Goal: Transaction & Acquisition: Purchase product/service

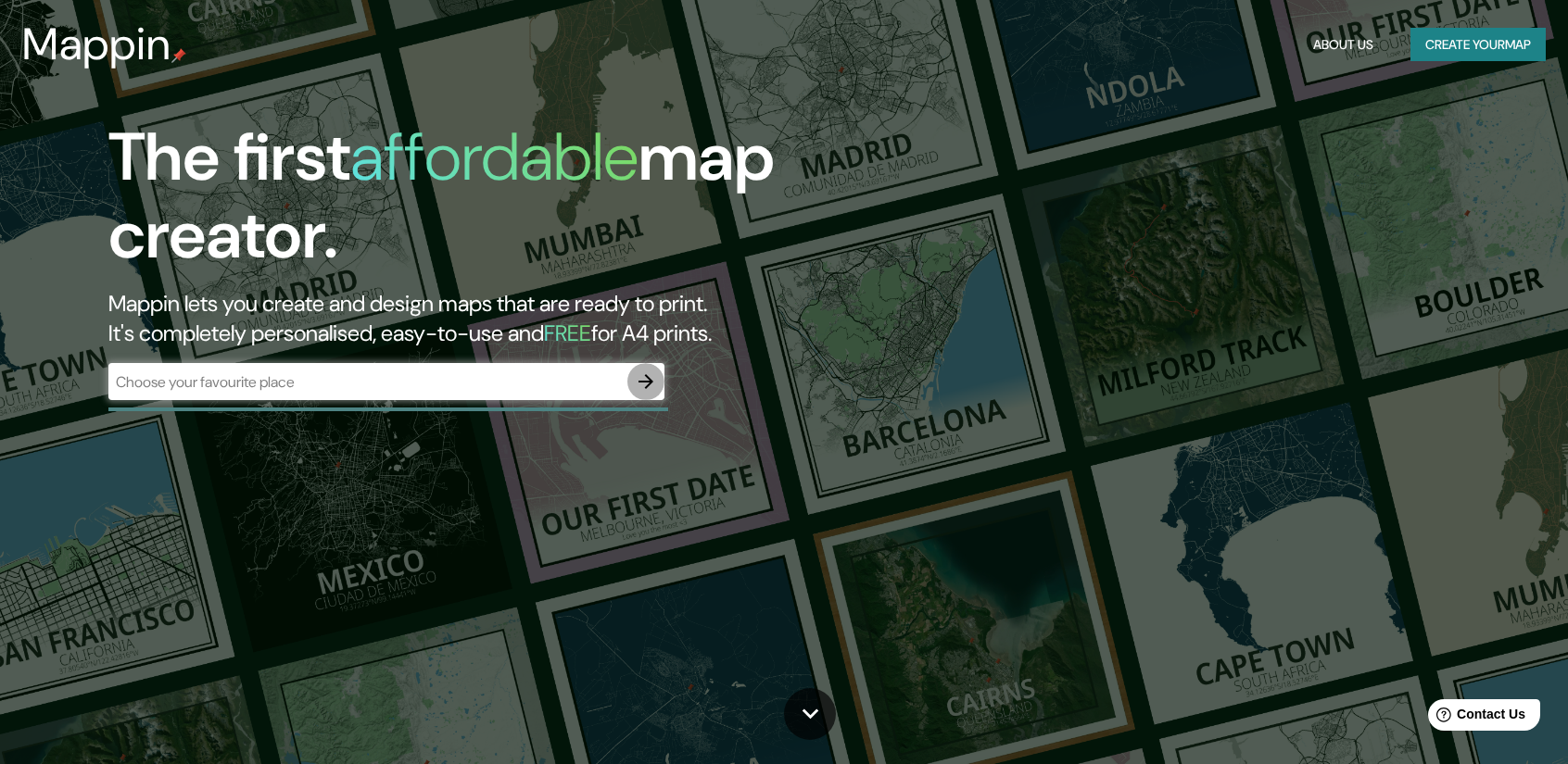
click at [649, 383] on icon "button" at bounding box center [646, 382] width 15 height 15
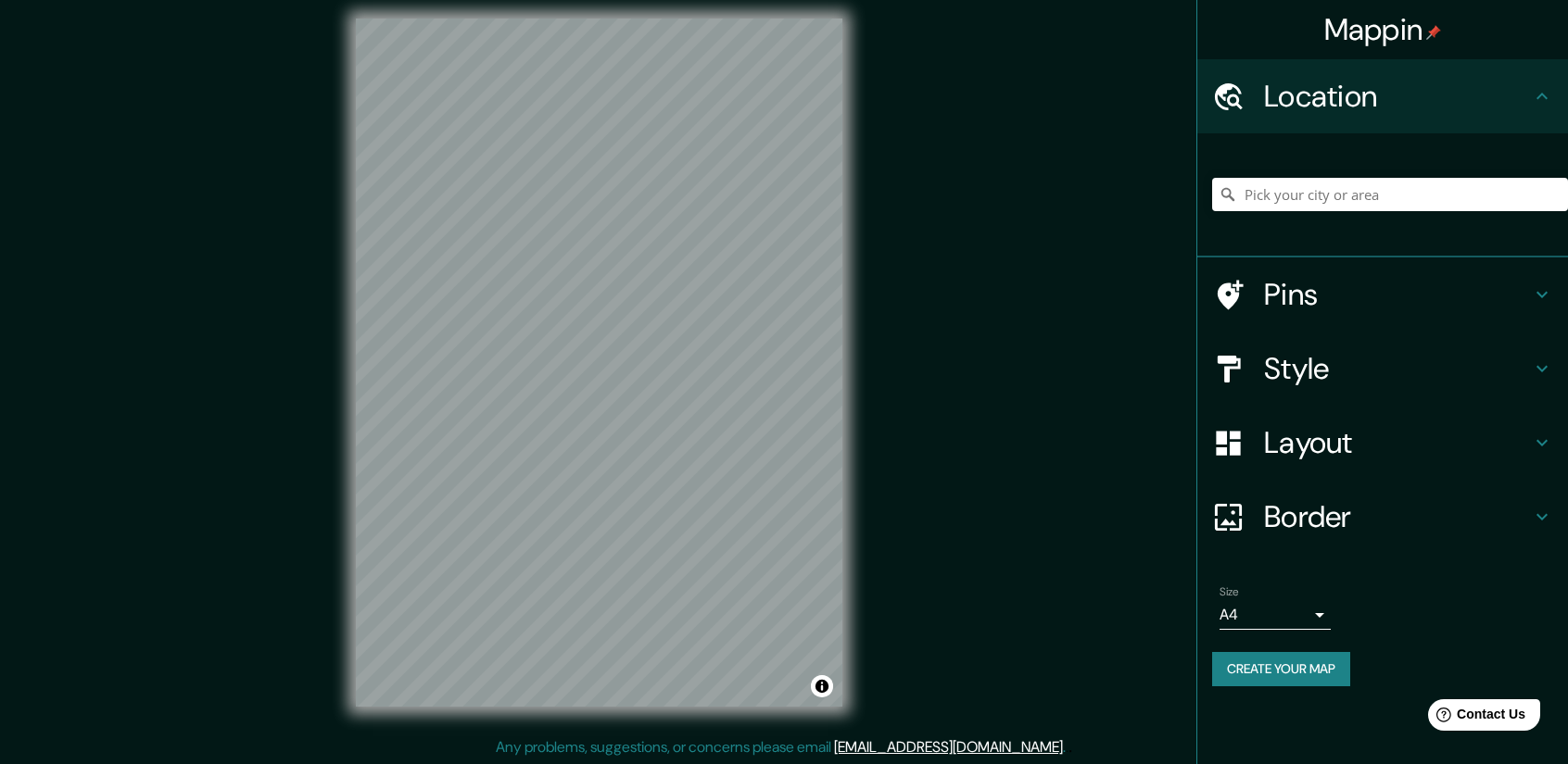
scroll to position [12, 0]
click at [1333, 184] on input "Pick your city or area" at bounding box center [1390, 194] width 356 height 33
paste input "[GEOGRAPHIC_DATA]"
type input "Sur, [GEOGRAPHIC_DATA], [GEOGRAPHIC_DATA] 1390000, [GEOGRAPHIC_DATA]"
click at [1553, 192] on icon "Clear" at bounding box center [1553, 194] width 11 height 11
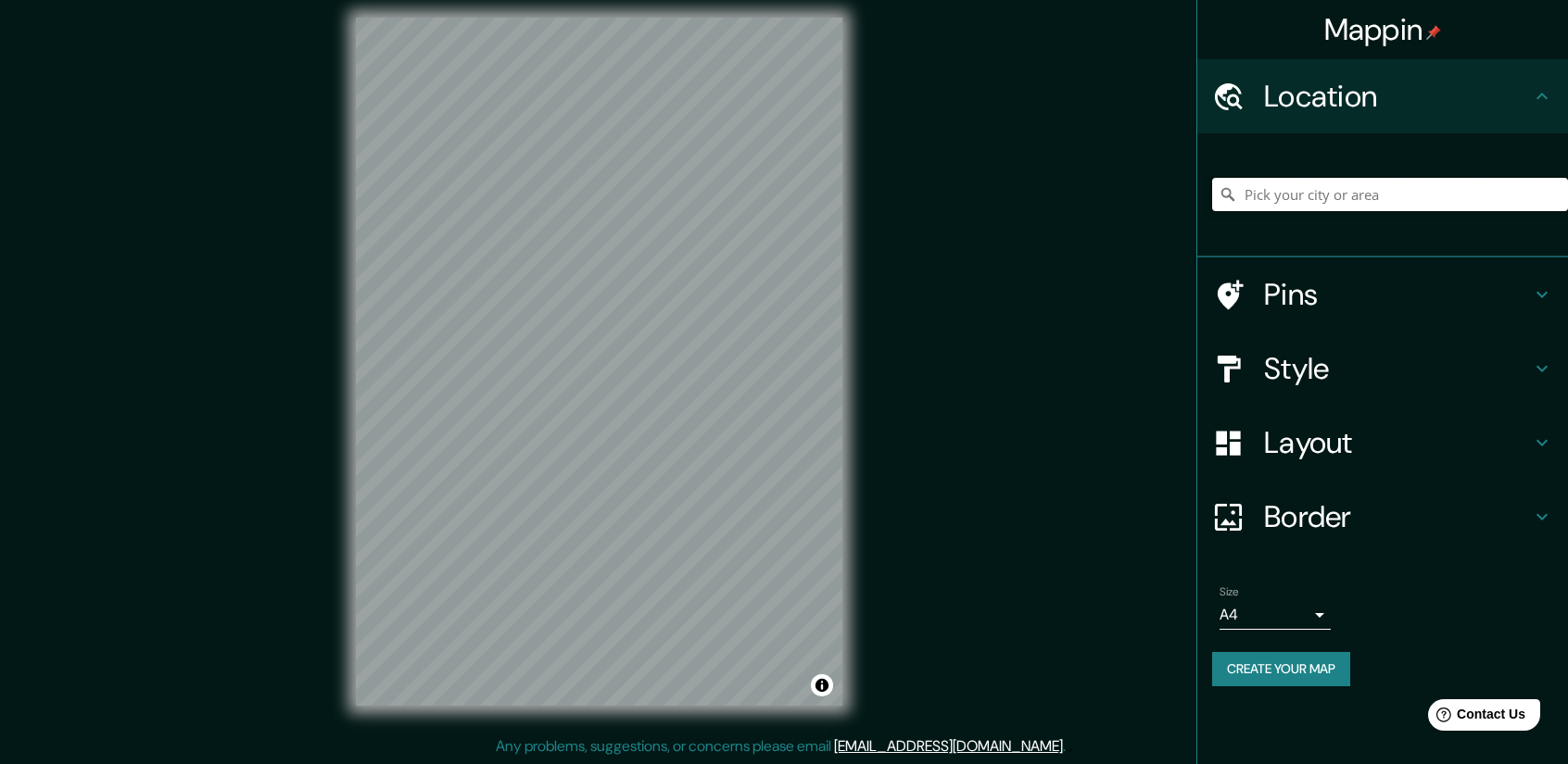
paste input "[GEOGRAPHIC_DATA]"
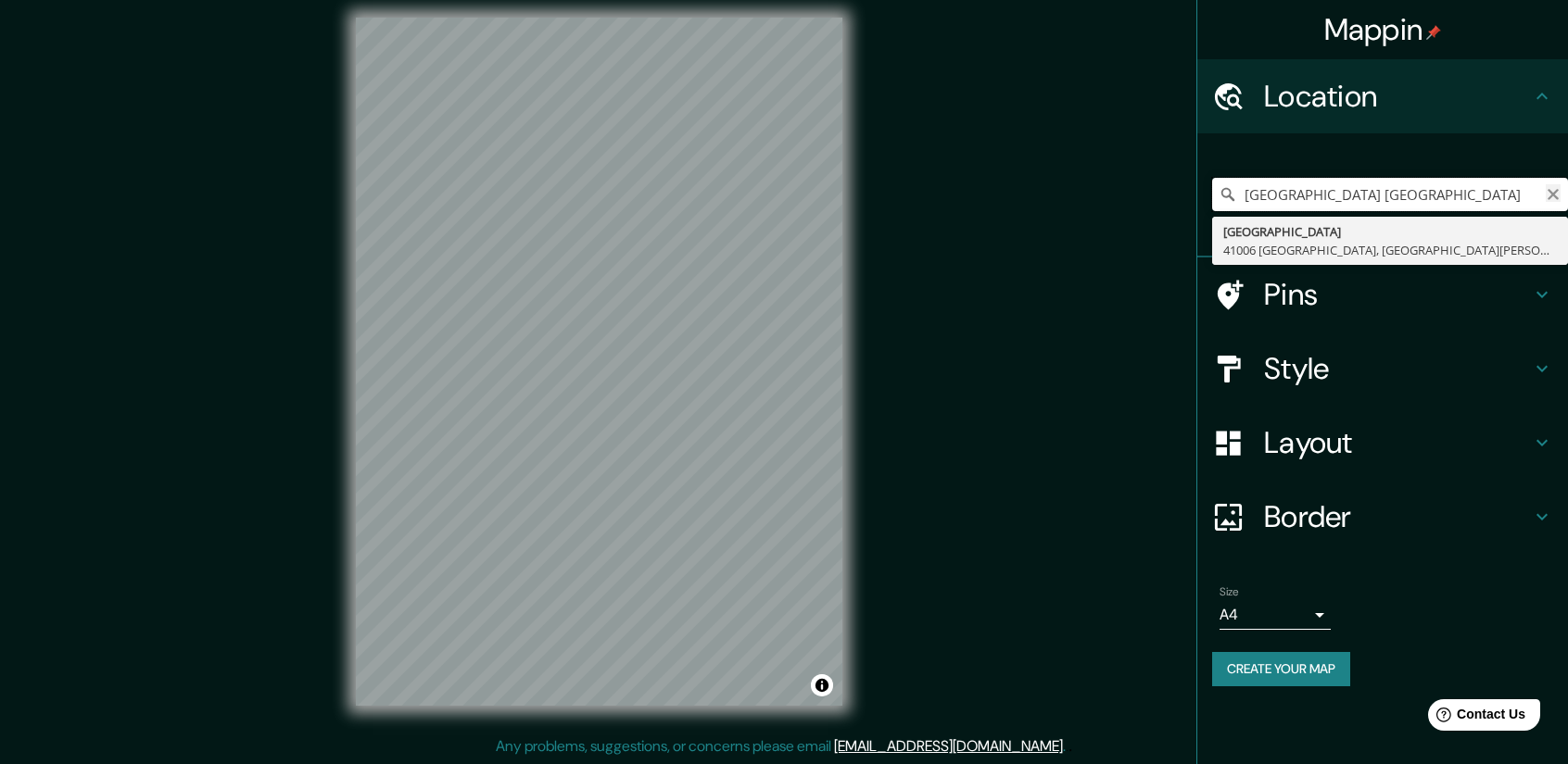
type input "[GEOGRAPHIC_DATA] [GEOGRAPHIC_DATA]"
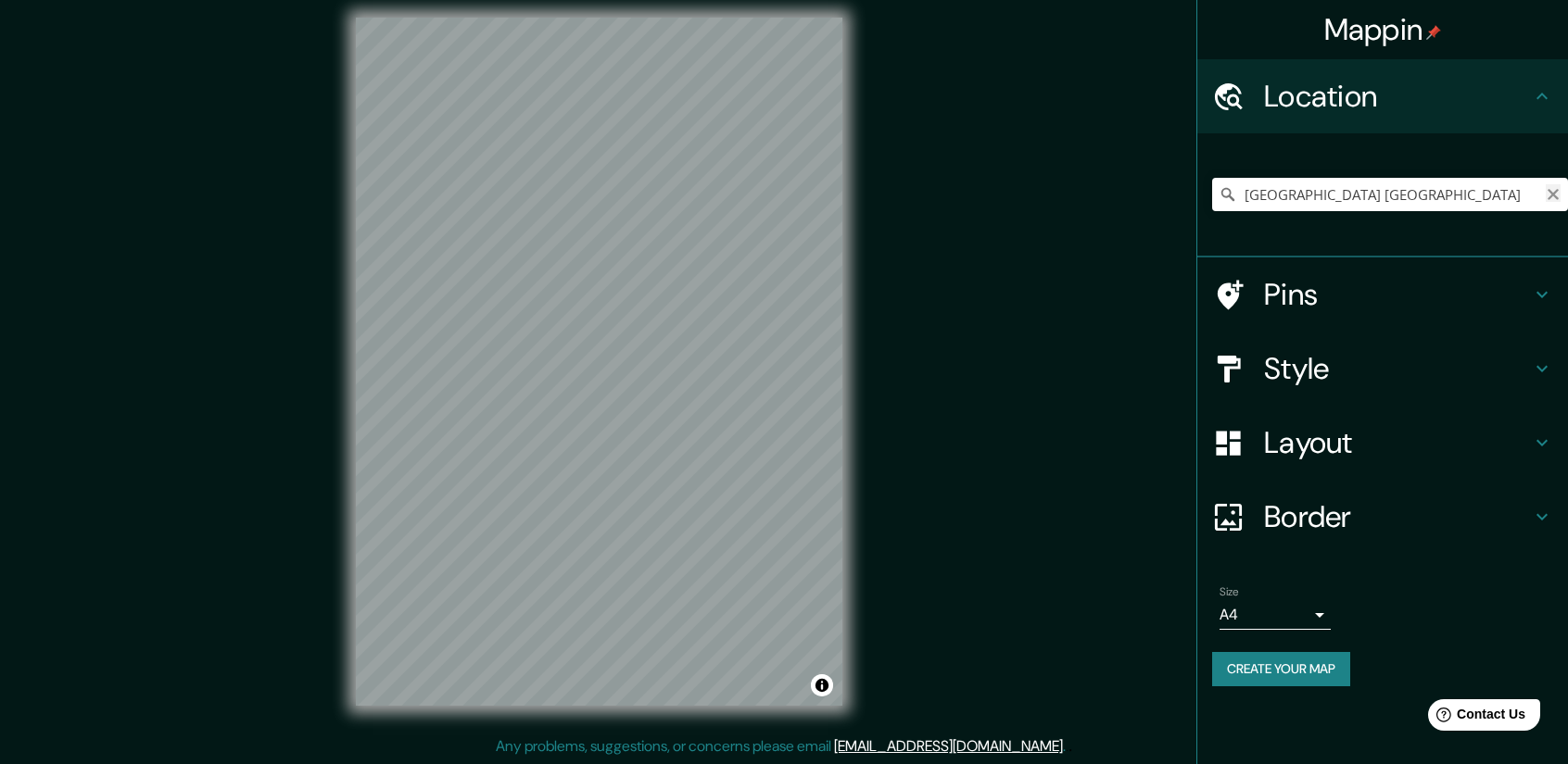
click at [1554, 191] on icon "Clear" at bounding box center [1553, 194] width 11 height 11
click at [1331, 184] on input "[DATE][GEOGRAPHIC_DATA][PERSON_NAME], [GEOGRAPHIC_DATA], [GEOGRAPHIC_DATA]" at bounding box center [1390, 194] width 356 height 33
click at [1346, 190] on input "[DATE][GEOGRAPHIC_DATA][PERSON_NAME], [GEOGRAPHIC_DATA], [GEOGRAPHIC_DATA]" at bounding box center [1390, 194] width 356 height 33
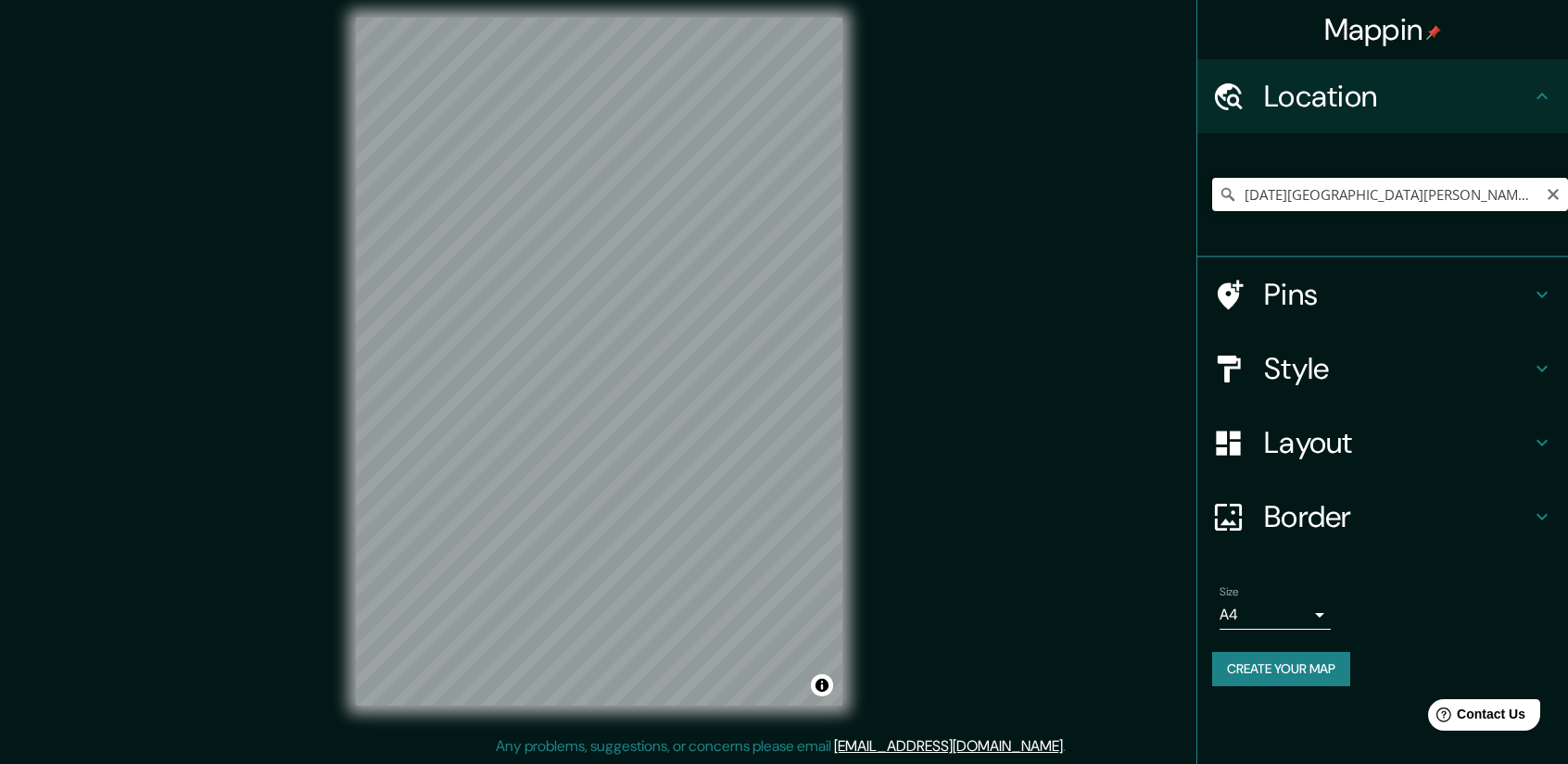
click at [1346, 190] on input "[DATE][GEOGRAPHIC_DATA][PERSON_NAME], [GEOGRAPHIC_DATA], [GEOGRAPHIC_DATA]" at bounding box center [1390, 194] width 356 height 33
paste input "Marcador sin título"
type input "Marcador sin título"
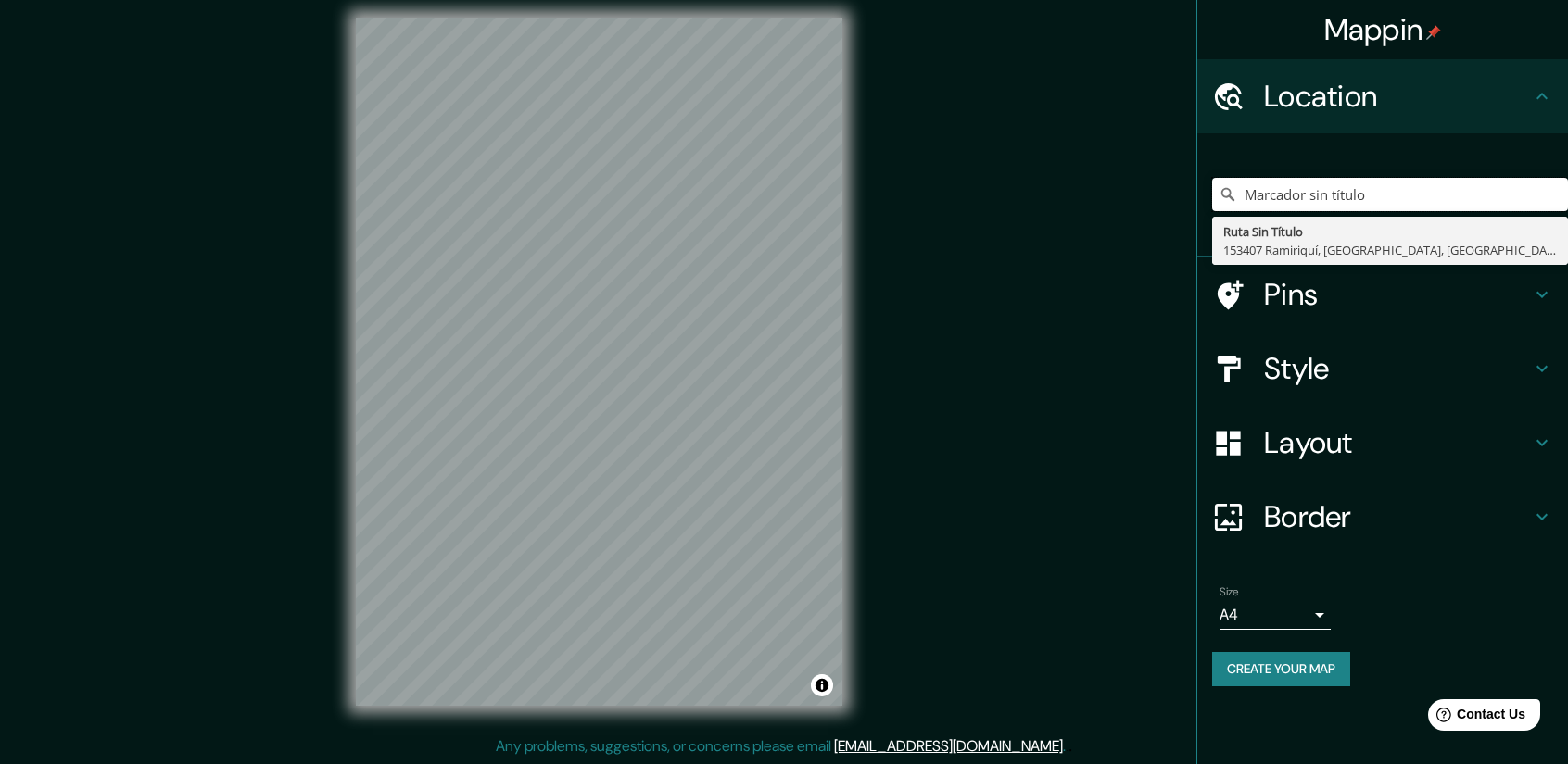
drag, startPoint x: 1382, startPoint y: 191, endPoint x: 1139, endPoint y: 191, distance: 243.0
click at [1124, 196] on div "Mappin Location Marcador sin título Ruta Sin Título 153407 Ramiriquí, [GEOGRAPH…" at bounding box center [784, 376] width 1568 height 777
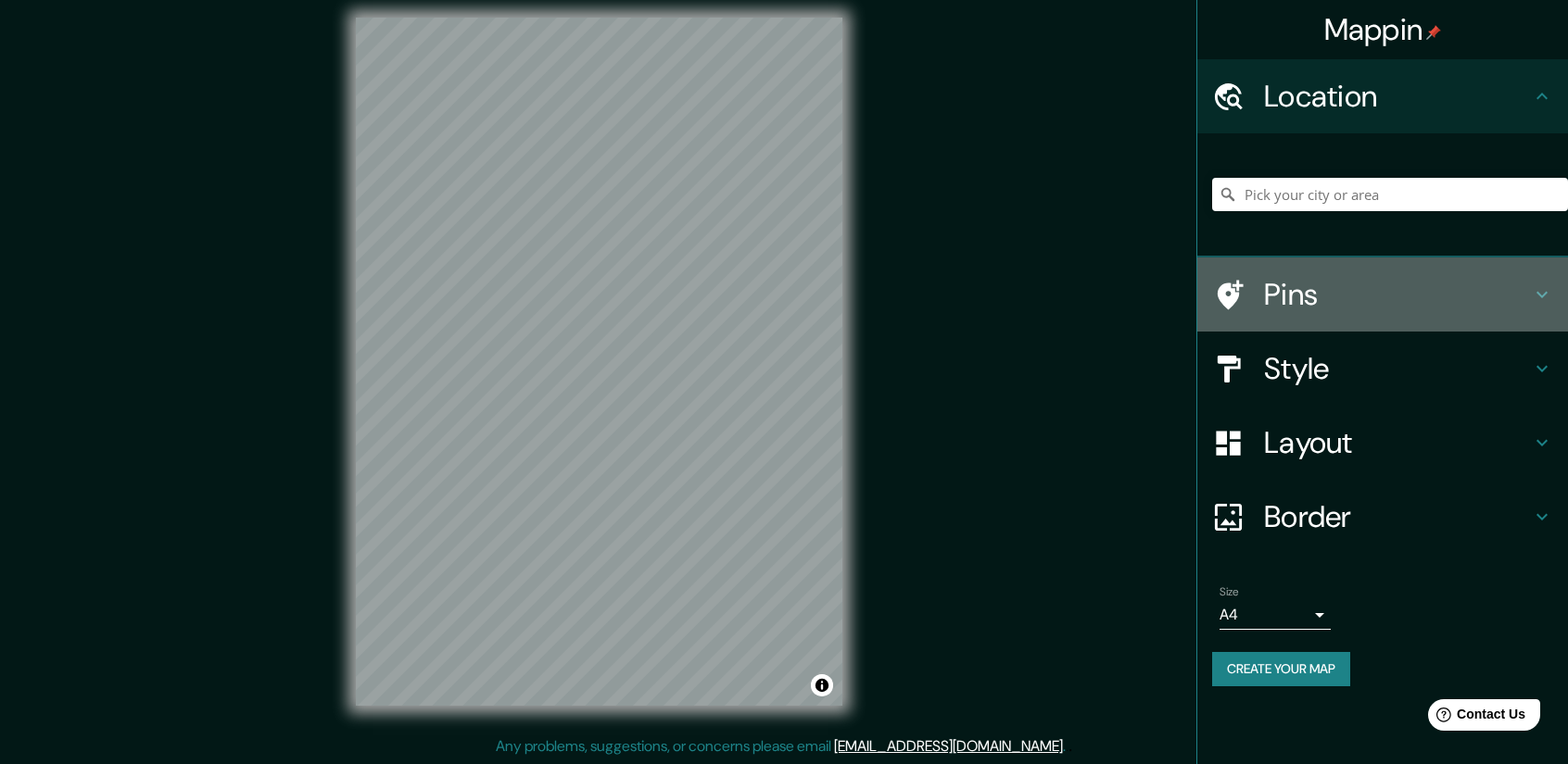
click at [1437, 298] on h4 "Pins" at bounding box center [1397, 295] width 267 height 37
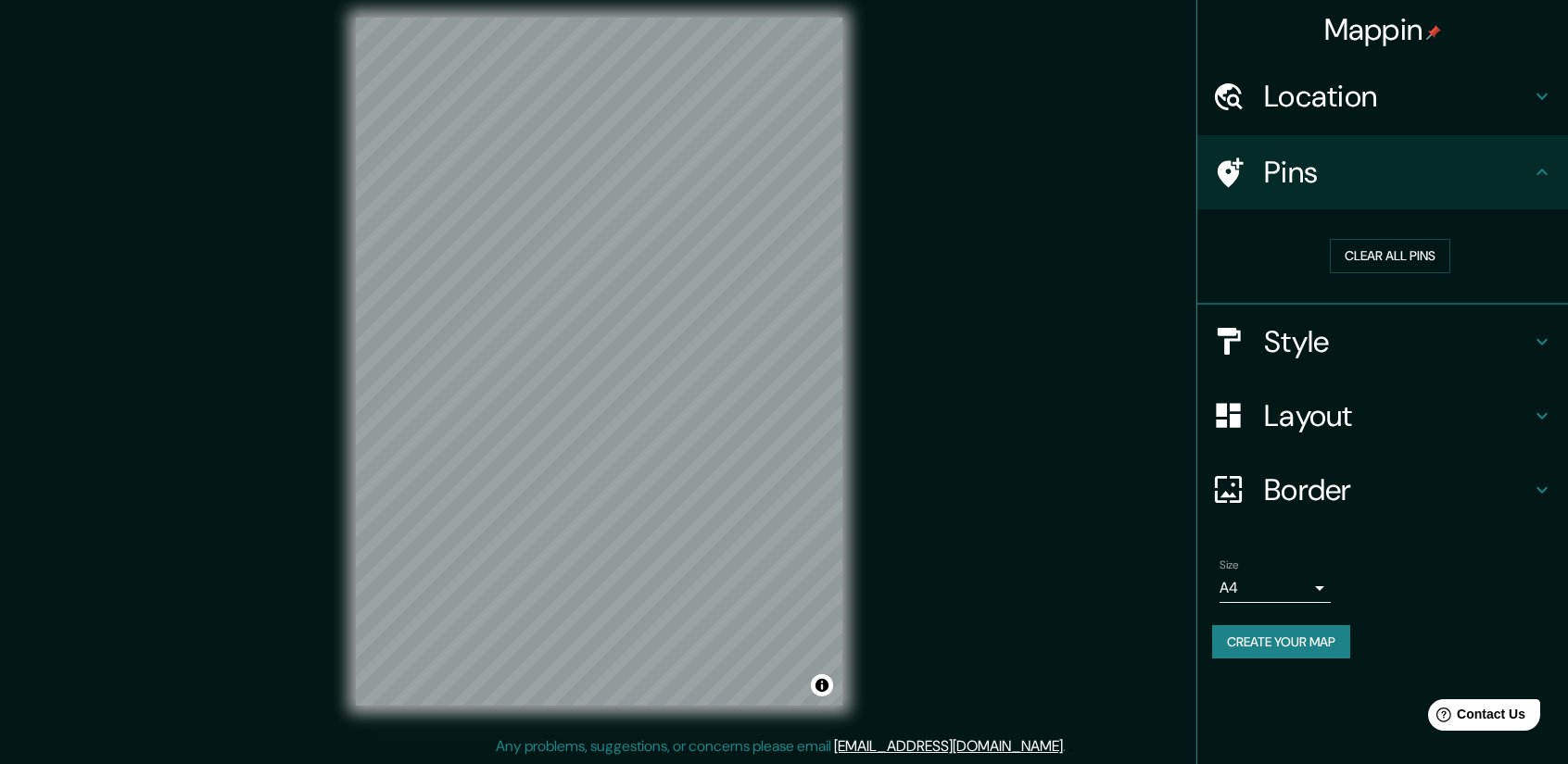
click at [1540, 180] on icon at bounding box center [1542, 172] width 22 height 22
click at [1538, 335] on icon at bounding box center [1542, 342] width 22 height 22
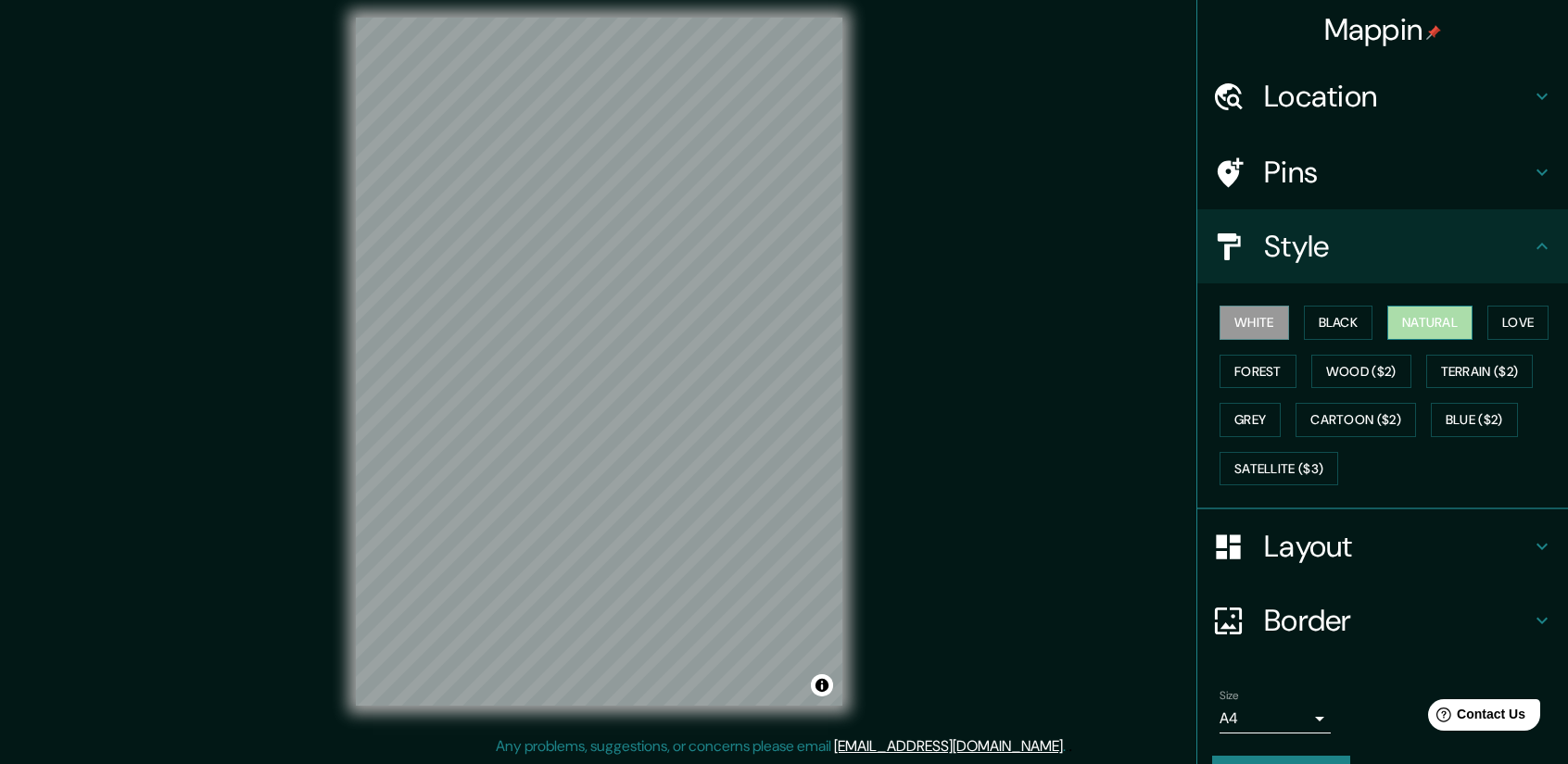
click at [1421, 323] on button "Natural" at bounding box center [1430, 323] width 86 height 34
click at [1327, 323] on button "Black" at bounding box center [1338, 323] width 70 height 34
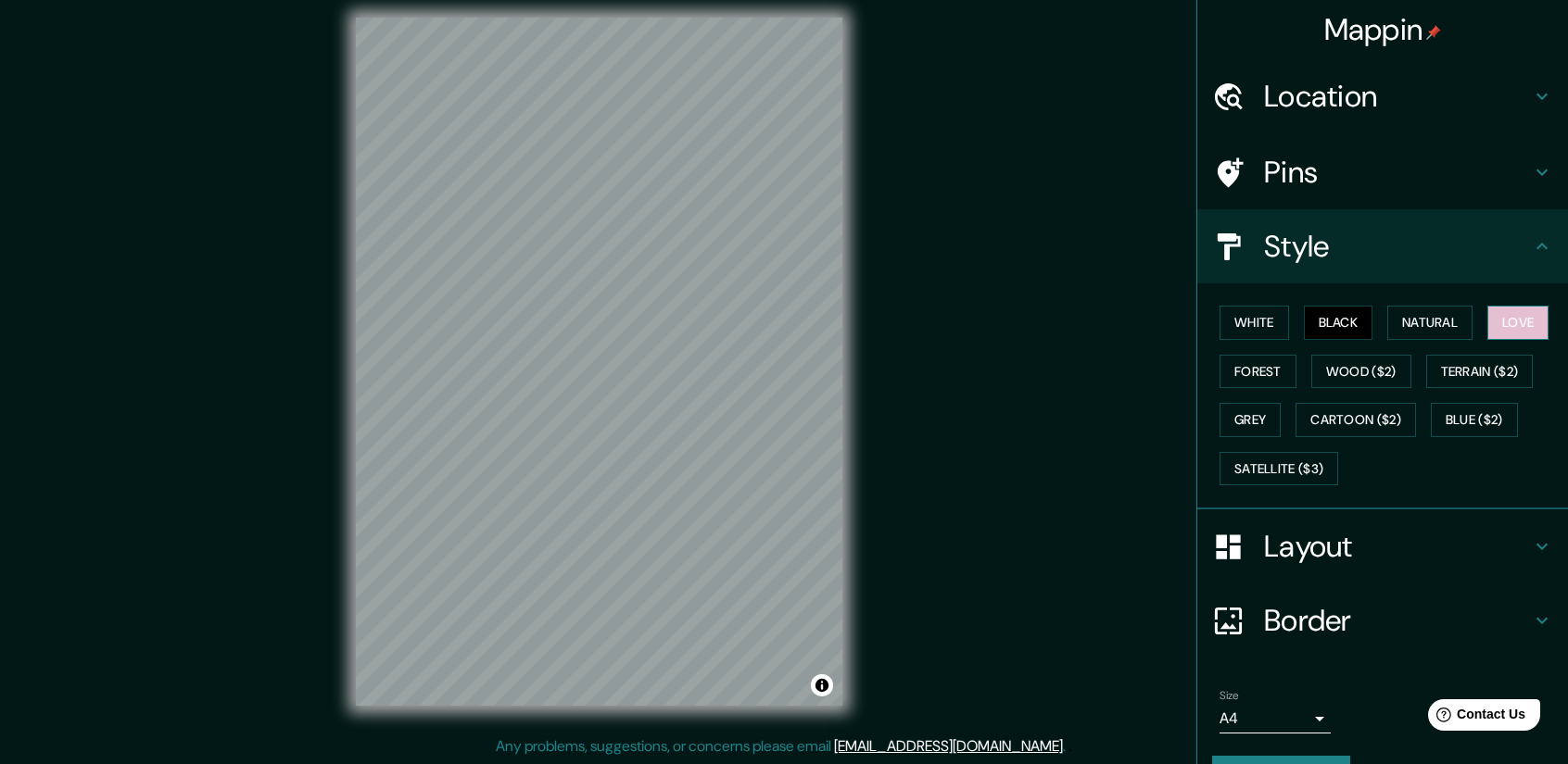
click at [1512, 320] on button "Love" at bounding box center [1518, 323] width 61 height 34
click at [1495, 368] on button "Terrain ($2)" at bounding box center [1480, 372] width 108 height 34
click at [1369, 372] on button "Wood ($2)" at bounding box center [1362, 372] width 100 height 34
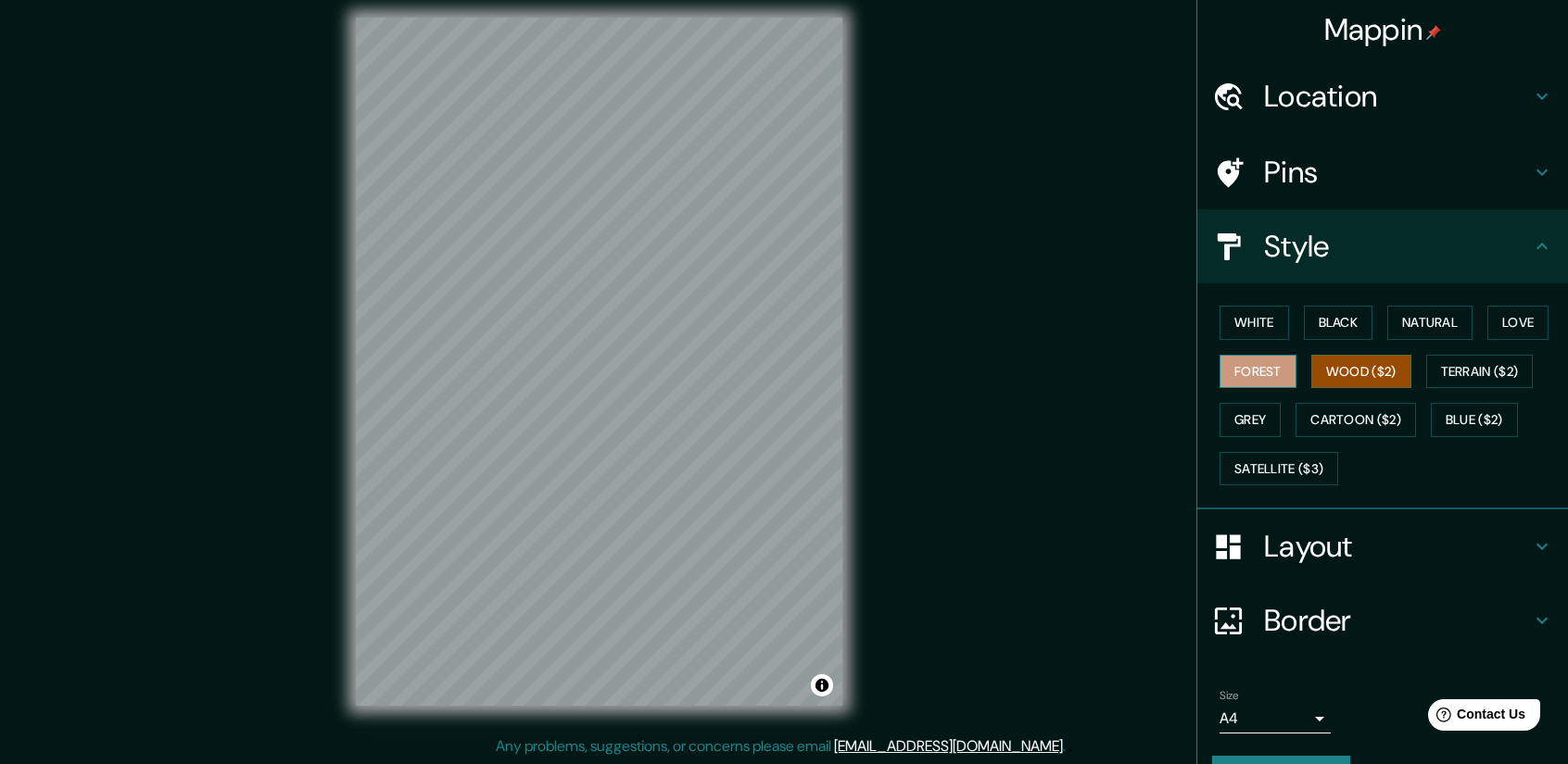
click at [1271, 375] on button "Forest" at bounding box center [1258, 372] width 77 height 34
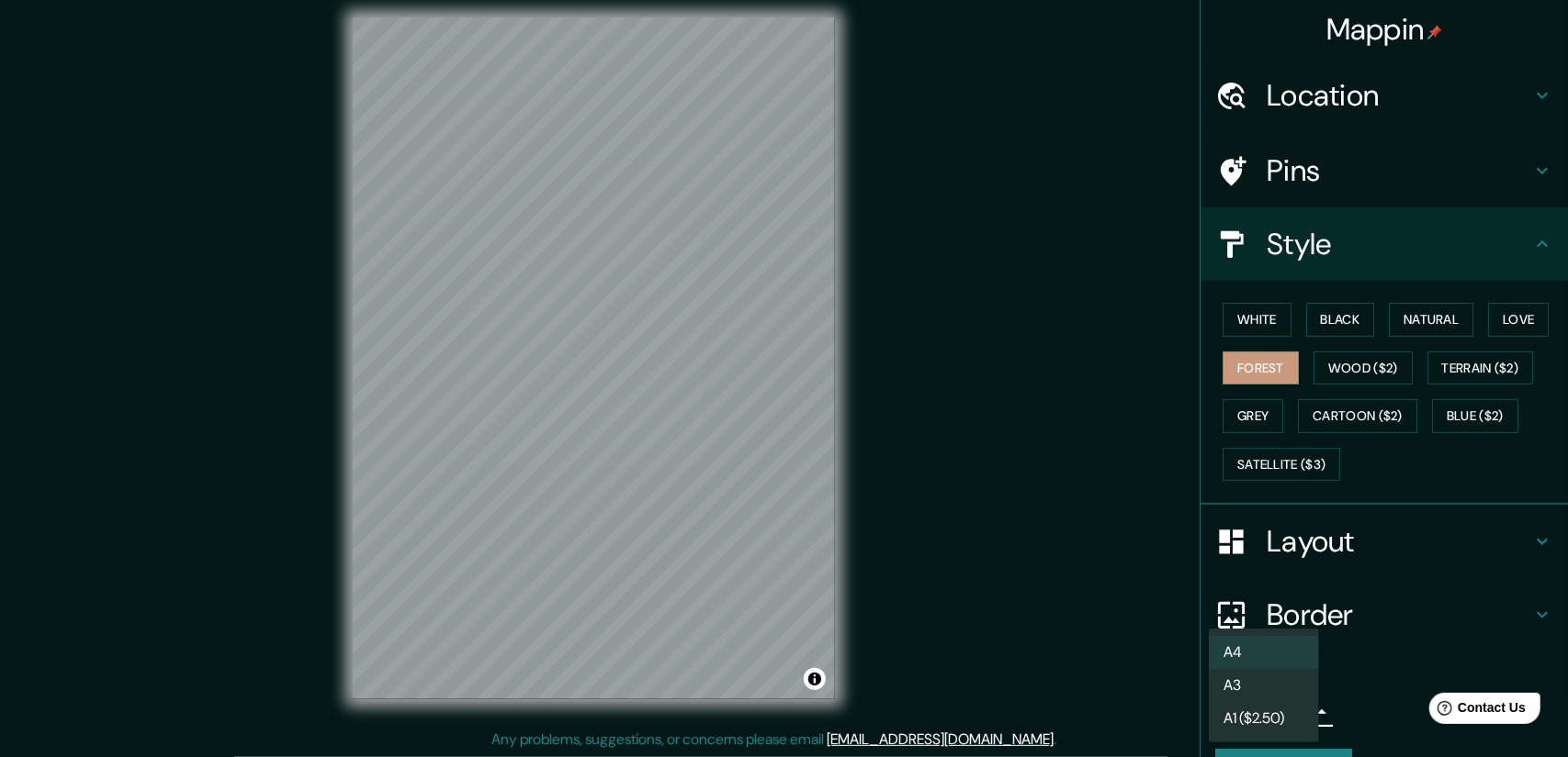
click at [1301, 717] on body "Mappin Location Pins Style White Black Natural Love Forest Wood ($2) Terrain ($…" at bounding box center [784, 367] width 1568 height 757
click at [1329, 682] on div at bounding box center [784, 378] width 1568 height 757
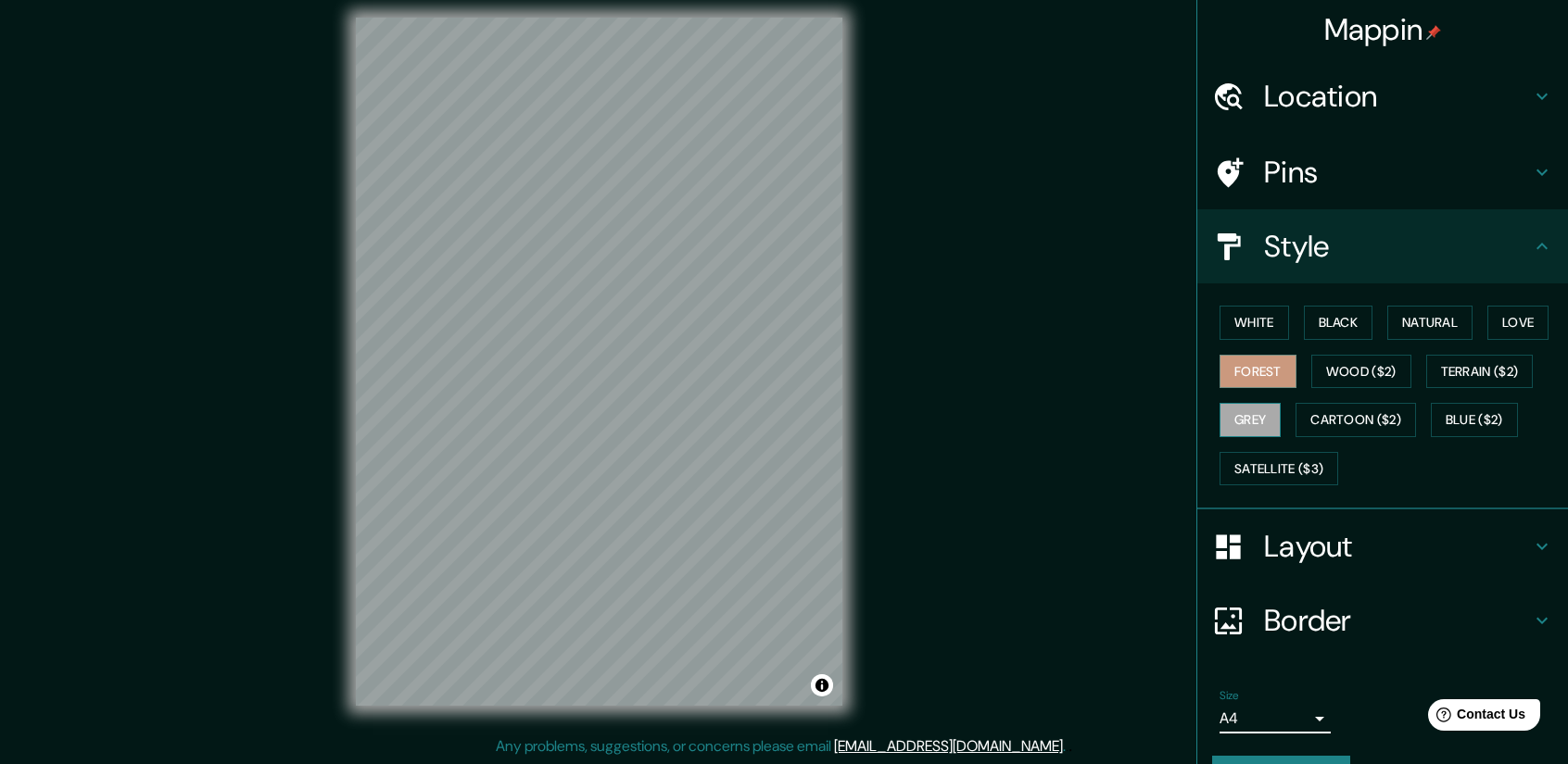
click at [1249, 426] on button "Grey" at bounding box center [1250, 420] width 61 height 34
click at [1248, 384] on button "Forest" at bounding box center [1258, 372] width 77 height 34
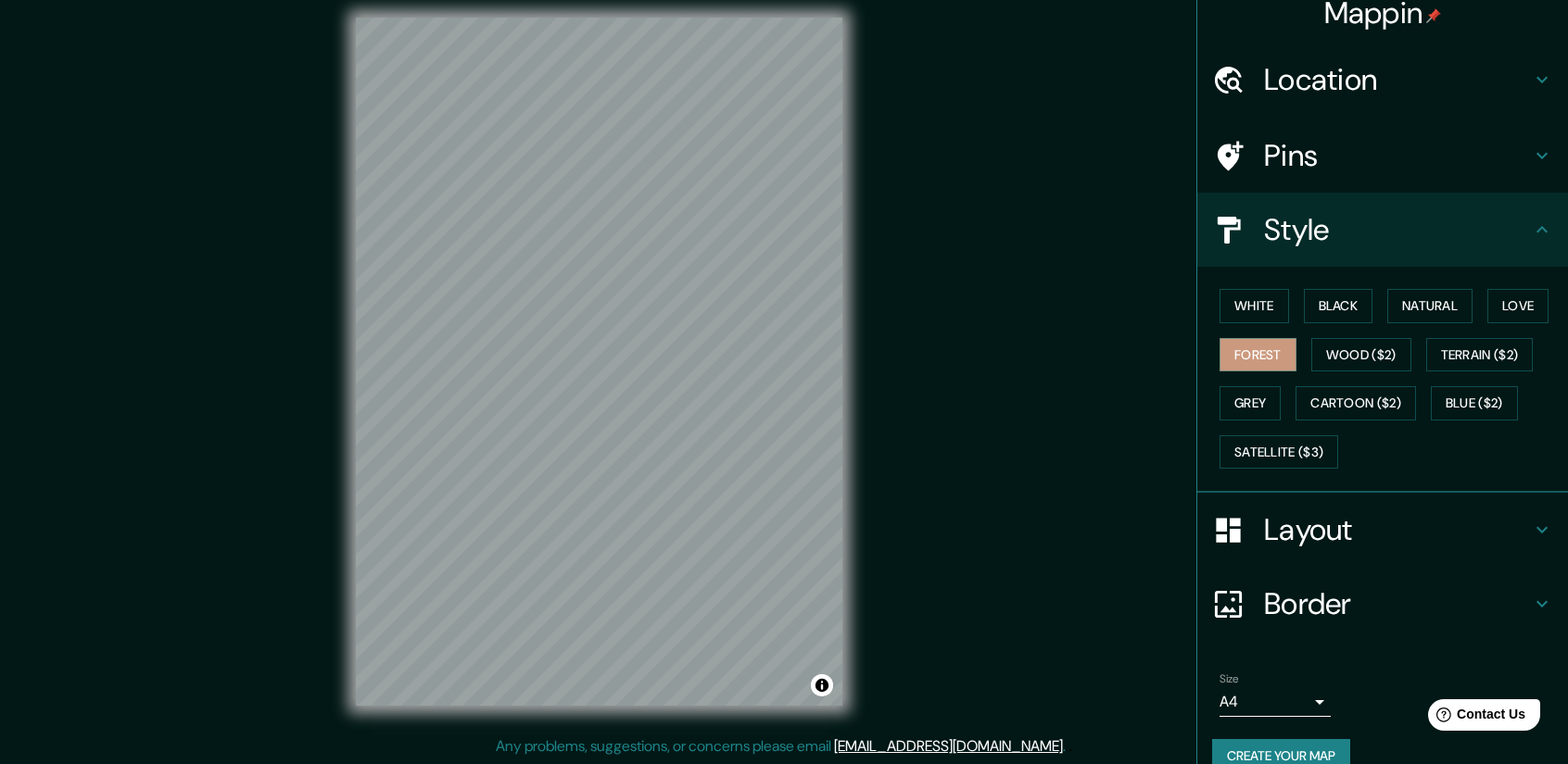
scroll to position [45, 0]
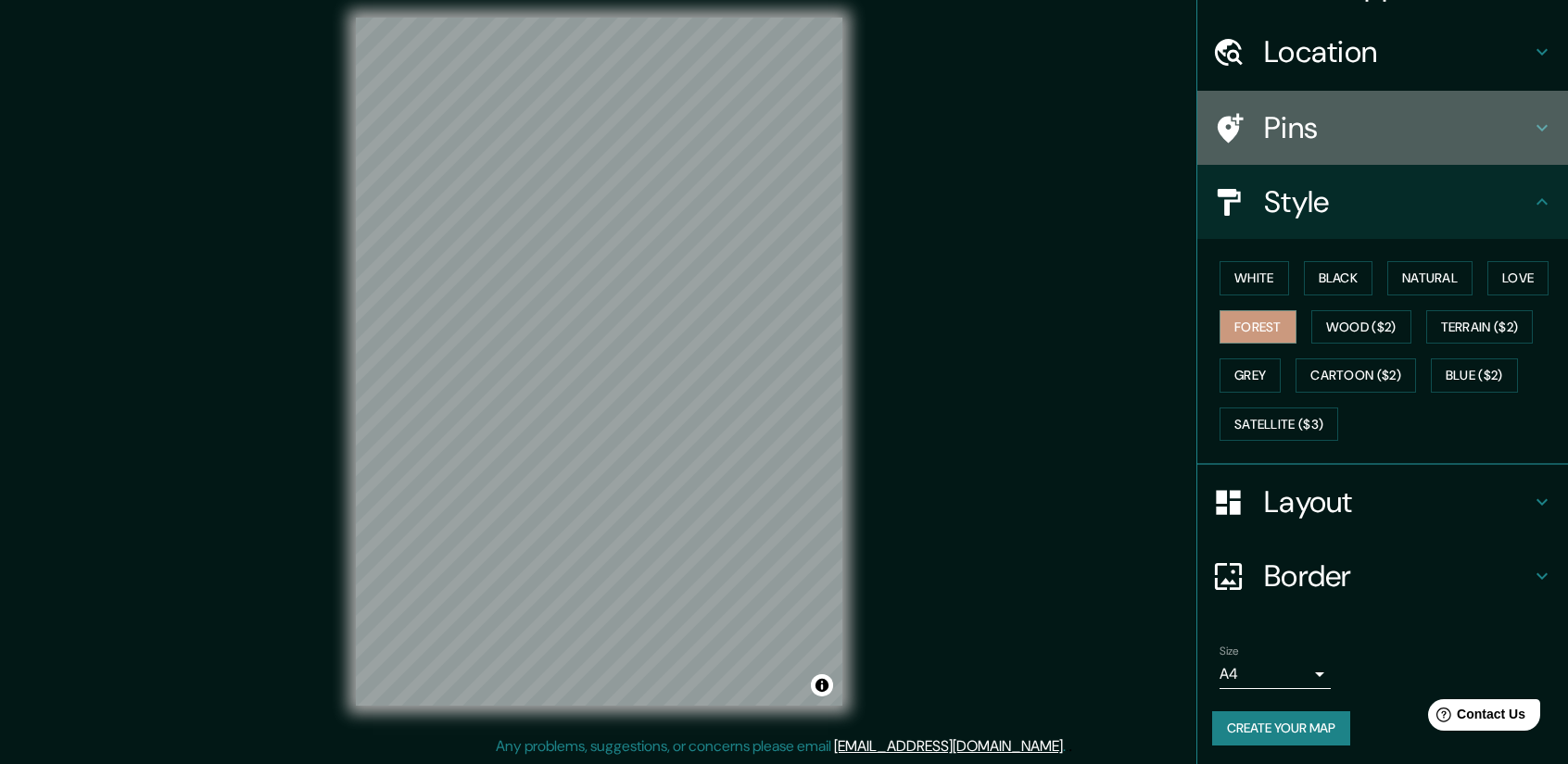
click at [1291, 146] on h4 "Pins" at bounding box center [1397, 128] width 267 height 37
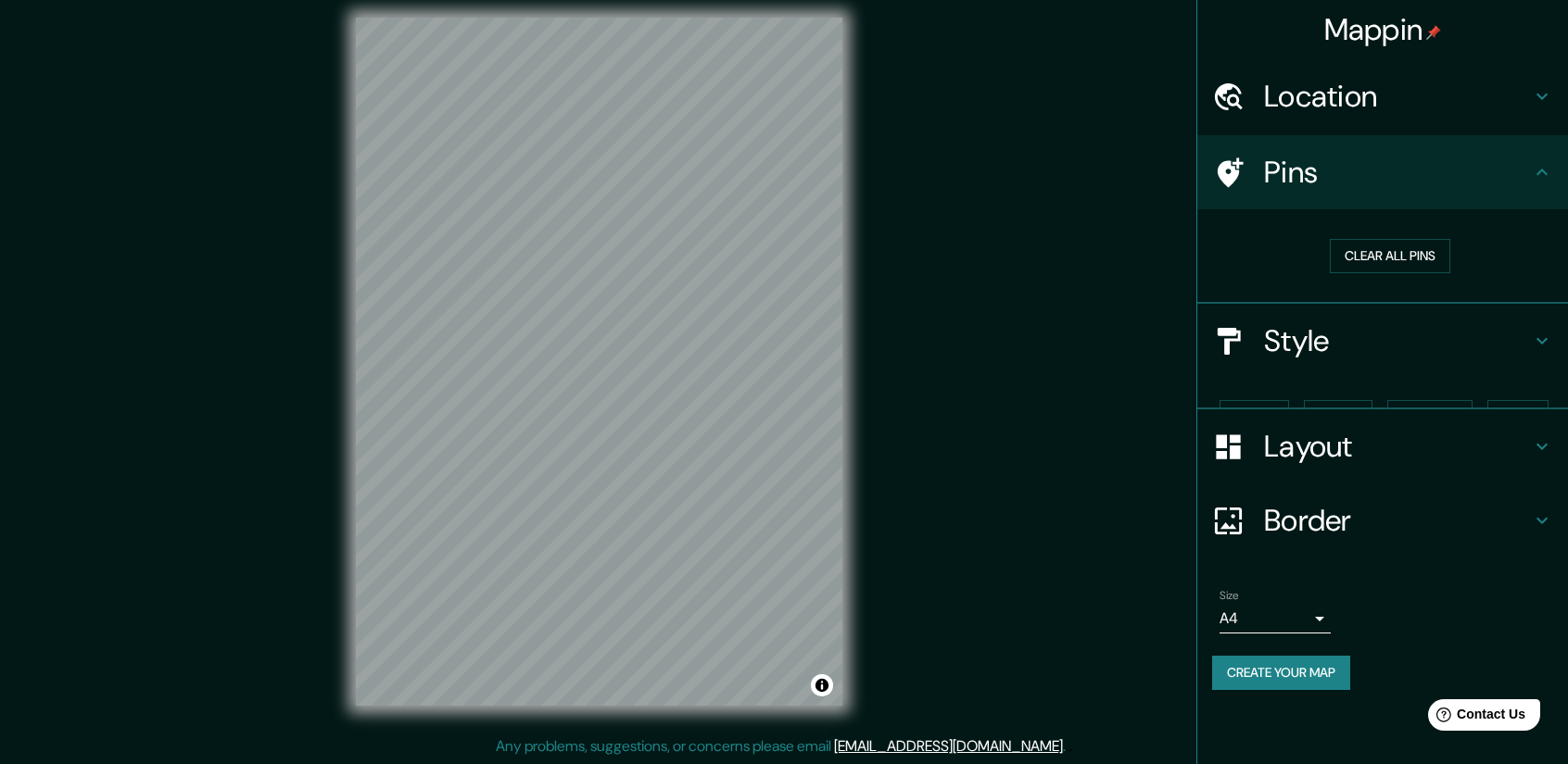
scroll to position [0, 0]
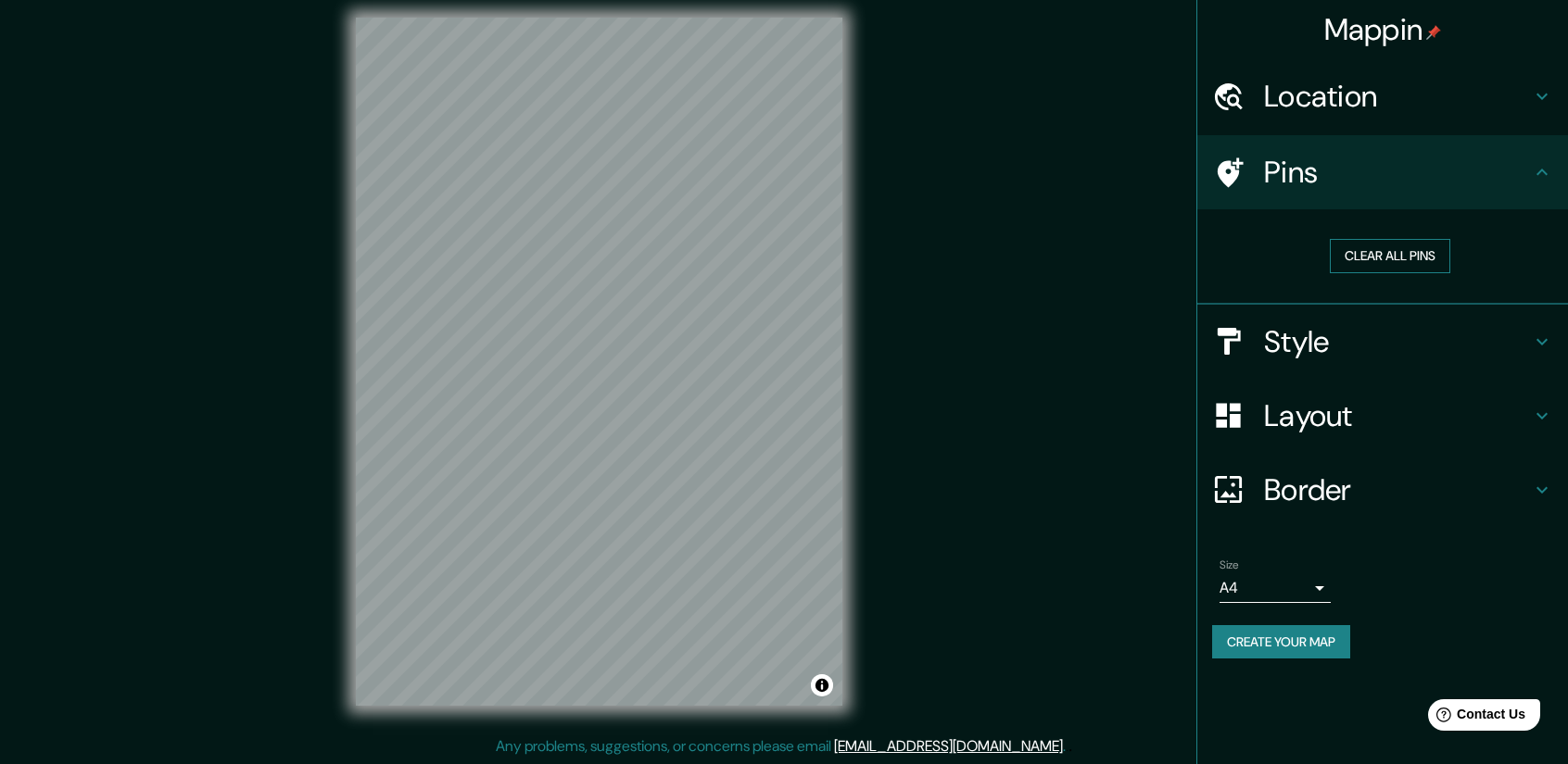
click at [1402, 261] on button "Clear all pins" at bounding box center [1390, 256] width 121 height 34
click at [1390, 255] on button "Clear all pins" at bounding box center [1390, 256] width 121 height 34
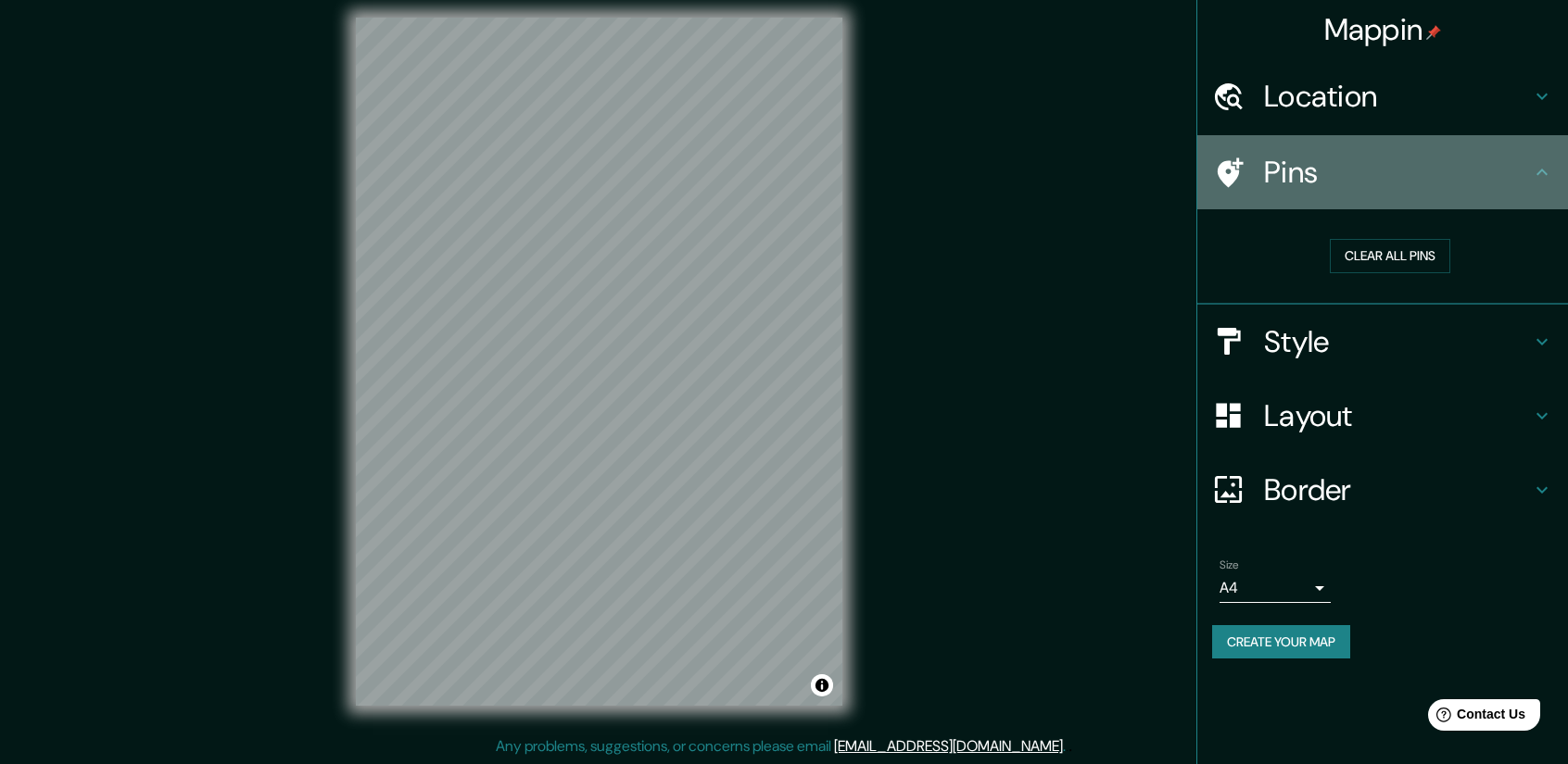
click at [1316, 191] on h4 "Pins" at bounding box center [1397, 172] width 267 height 37
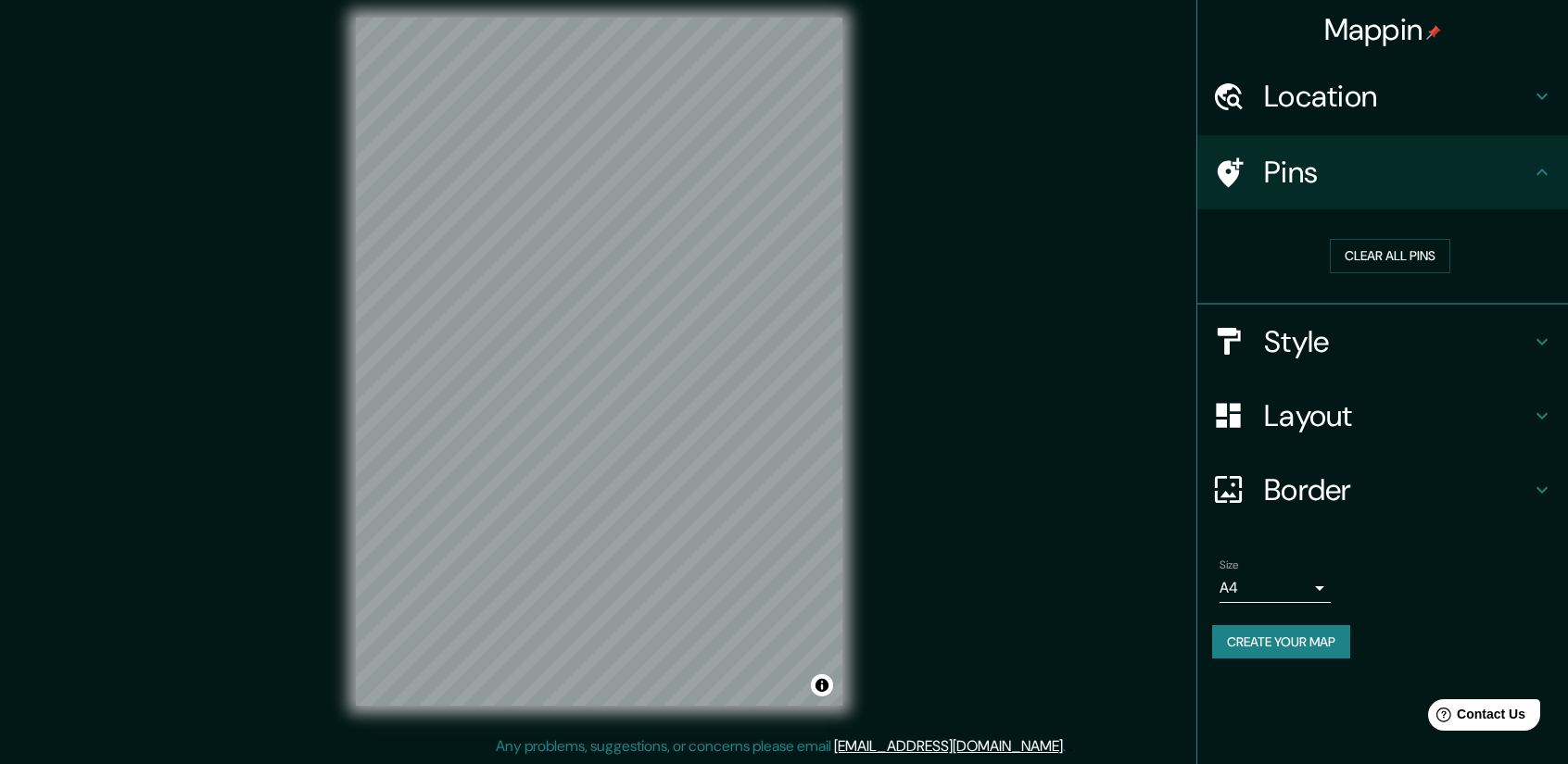
click at [1298, 639] on button "Create your map" at bounding box center [1281, 642] width 138 height 34
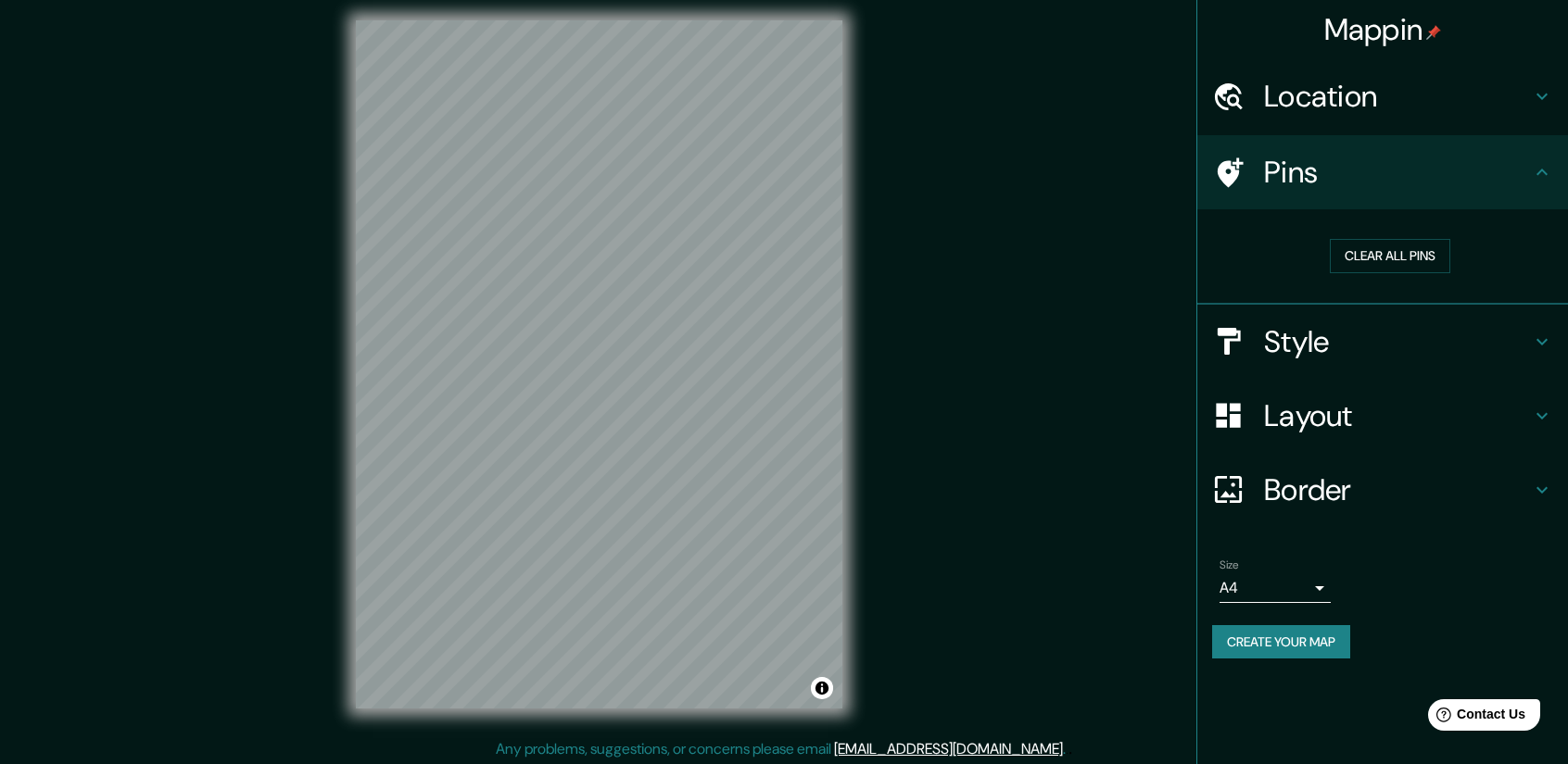
scroll to position [12, 0]
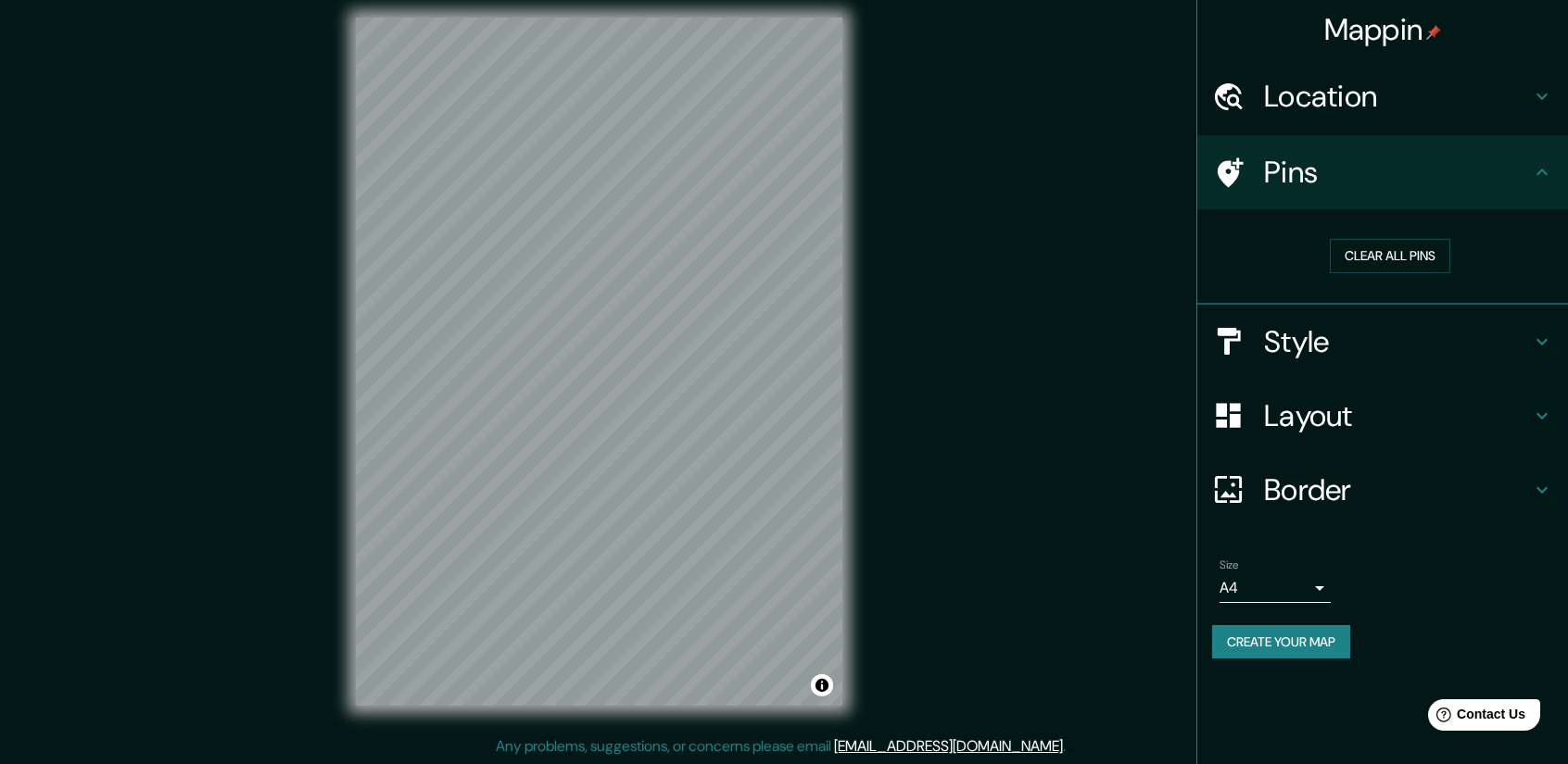
click at [1294, 652] on button "Create your map" at bounding box center [1281, 642] width 138 height 34
click at [1296, 642] on div "Create your map" at bounding box center [1382, 642] width 341 height 34
click at [971, 296] on div "Mappin Location Pins Clear all pins Style Layout Border Choose a border. Hint :…" at bounding box center [784, 376] width 1568 height 777
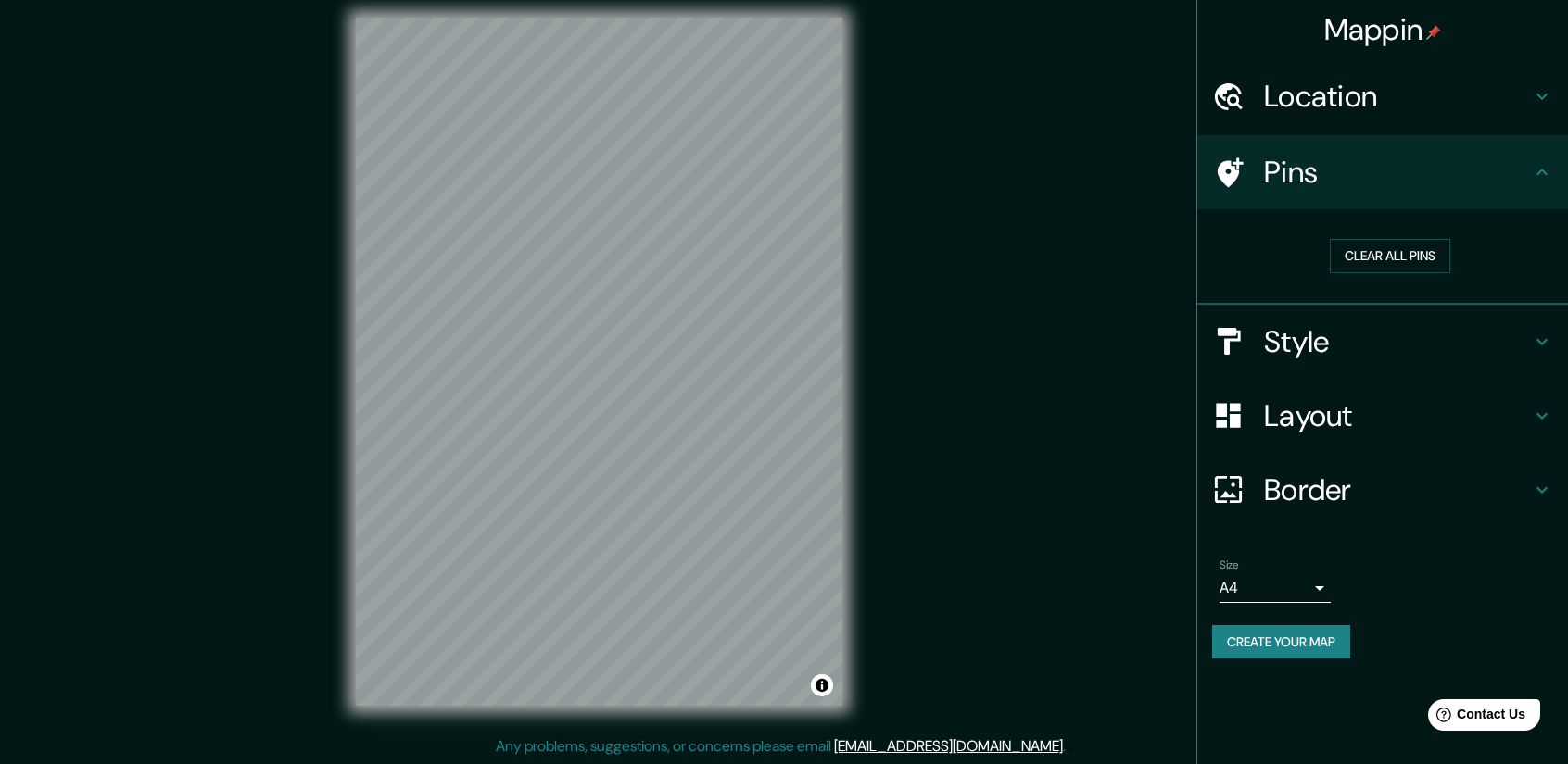
click at [1067, 189] on div "Mappin Location Pins Clear all pins Style Layout Border Choose a border. Hint :…" at bounding box center [784, 376] width 1568 height 777
click at [1356, 107] on h4 "Location" at bounding box center [1397, 97] width 267 height 37
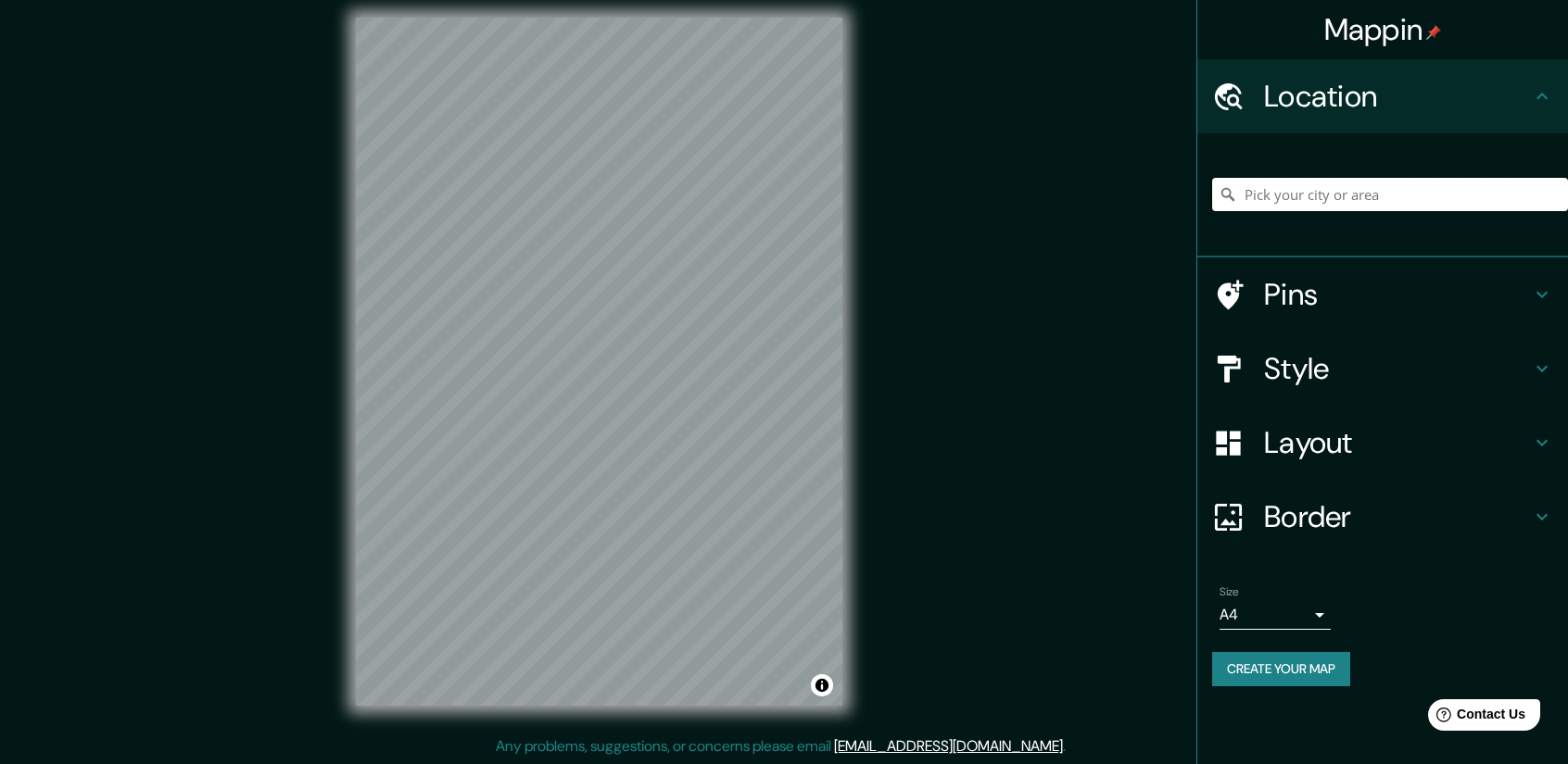
click at [1430, 195] on input "Pick your city or area" at bounding box center [1390, 194] width 356 height 33
click at [1357, 203] on input "Pick your city or area" at bounding box center [1390, 194] width 356 height 33
paste input "[GEOGRAPHIC_DATA]"
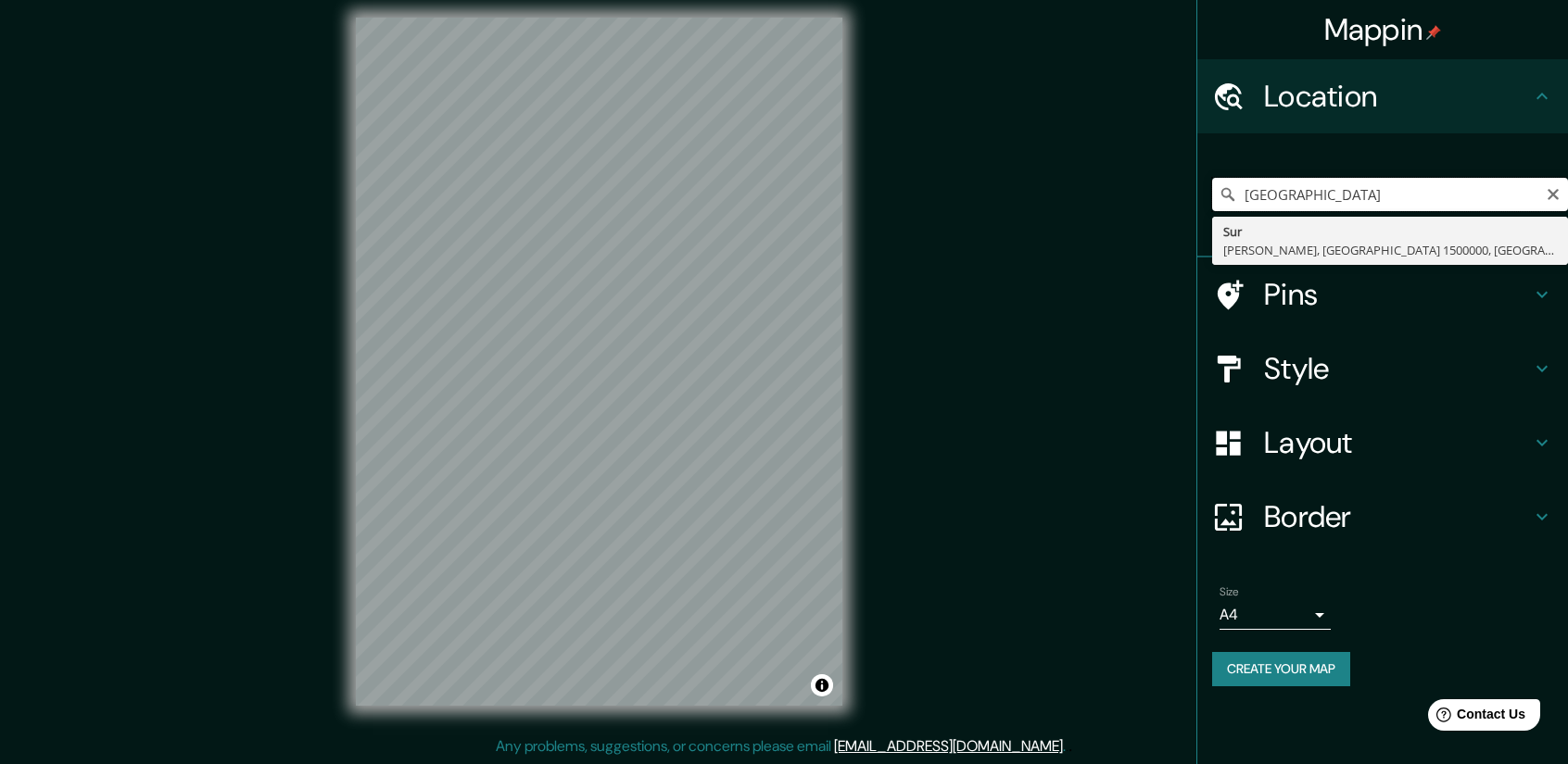
click at [1456, 196] on input "[GEOGRAPHIC_DATA]" at bounding box center [1390, 194] width 356 height 33
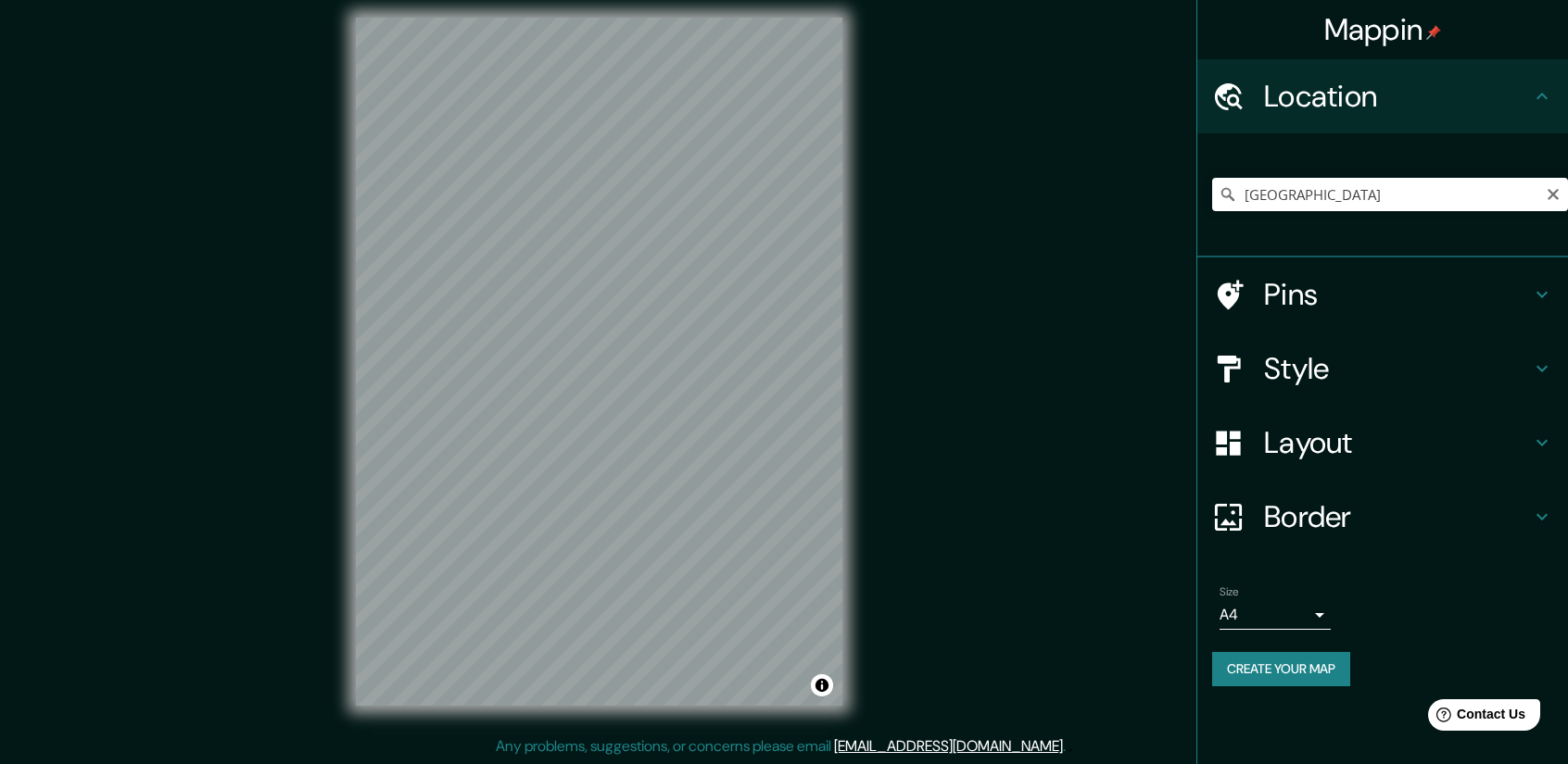
click at [1256, 152] on div "[GEOGRAPHIC_DATA] [GEOGRAPHIC_DATA], [GEOGRAPHIC_DATA]" at bounding box center [1390, 195] width 356 height 93
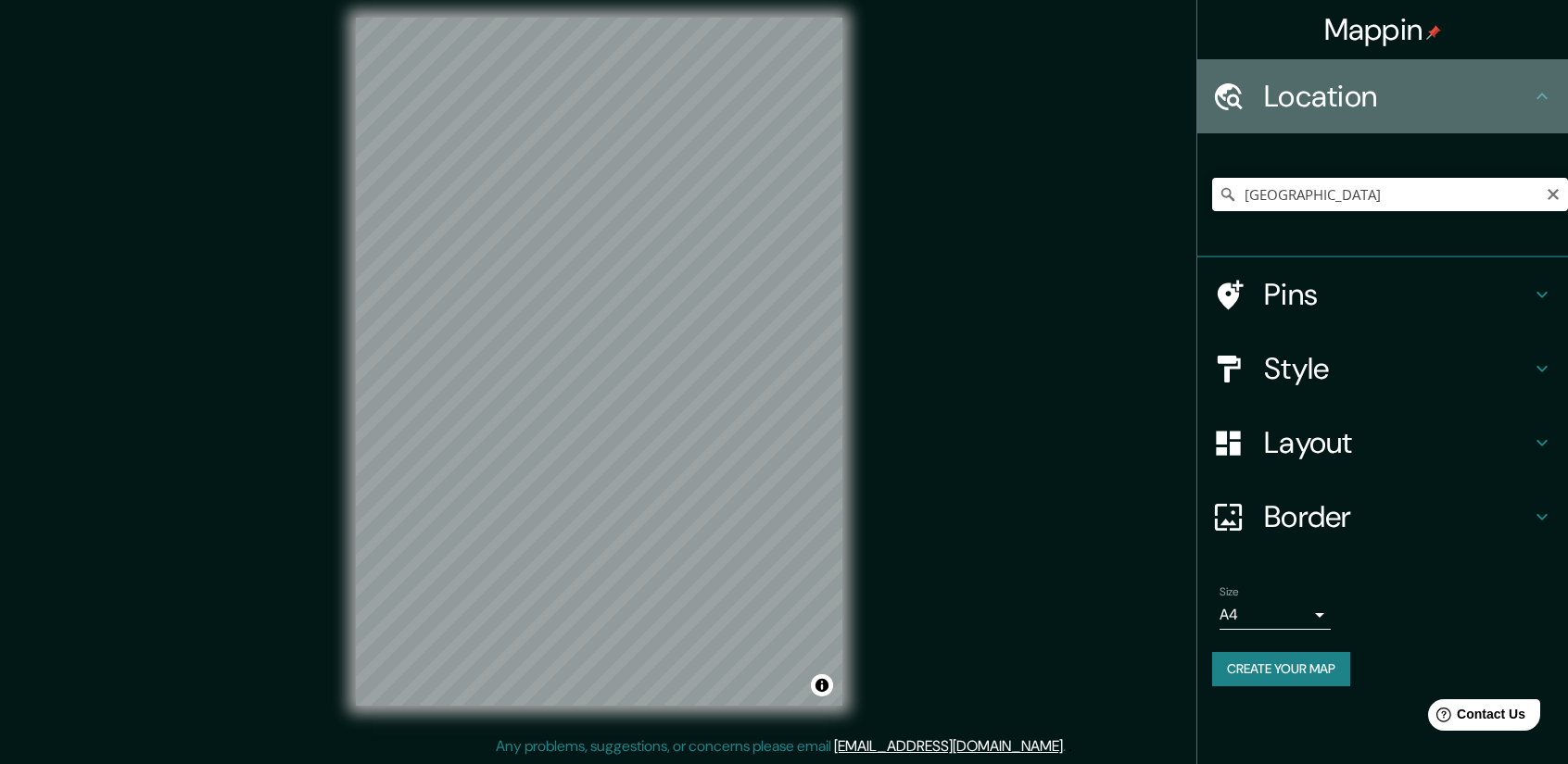
click at [1535, 108] on div "Location" at bounding box center [1382, 97] width 371 height 74
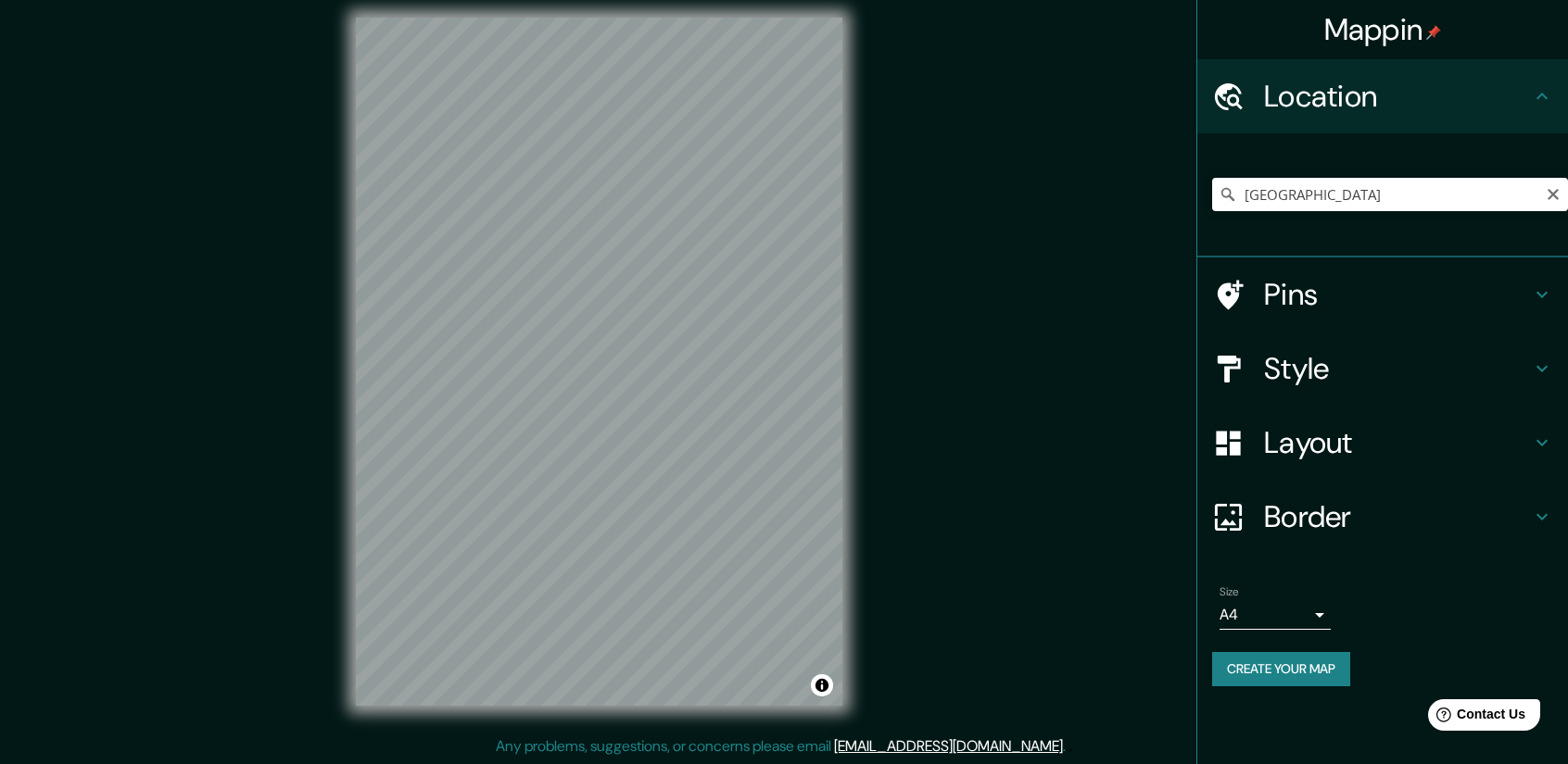
click at [1535, 98] on icon at bounding box center [1542, 97] width 22 height 22
click at [1481, 184] on input "[GEOGRAPHIC_DATA]" at bounding box center [1390, 194] width 356 height 33
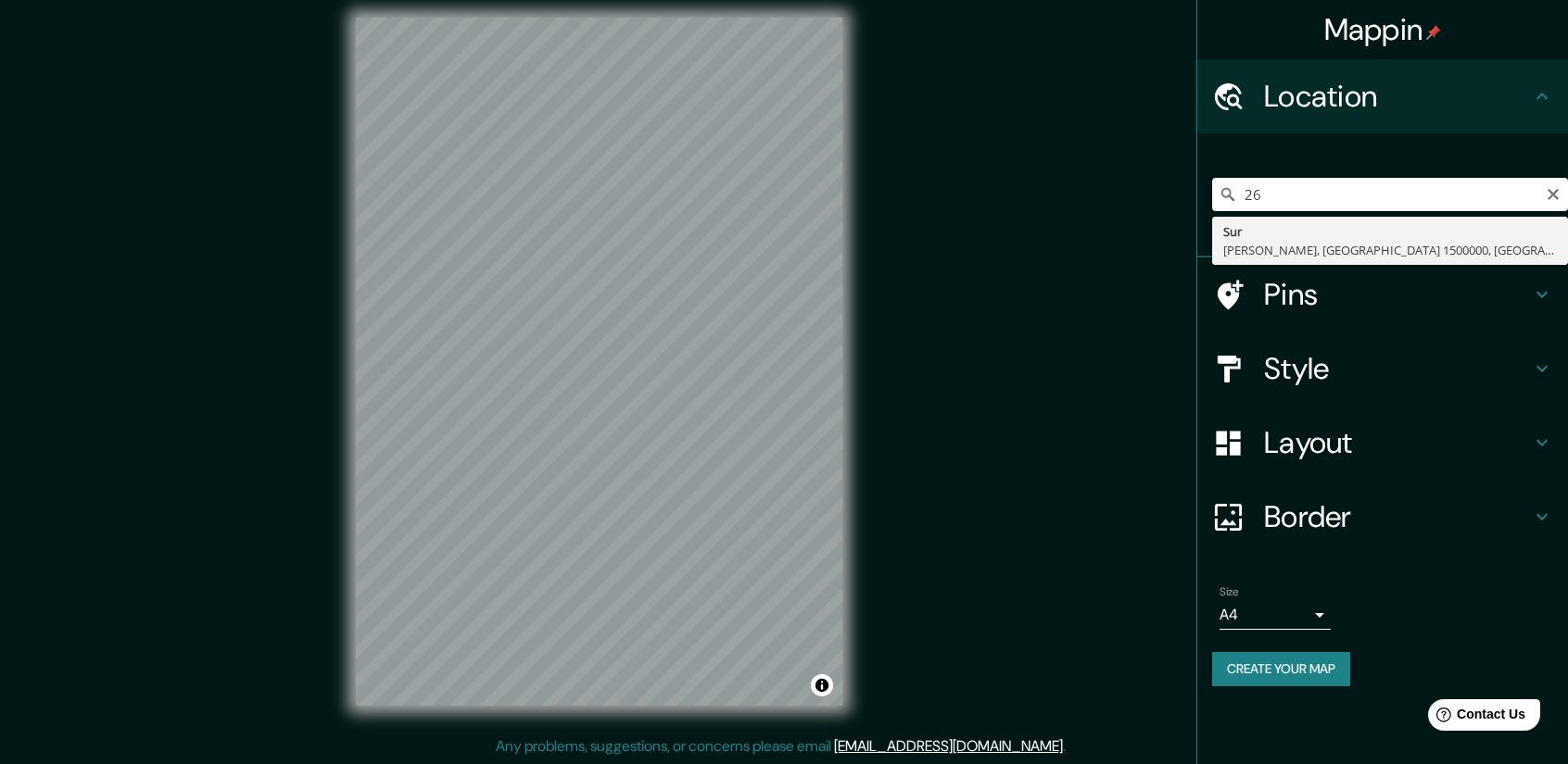
type input "2"
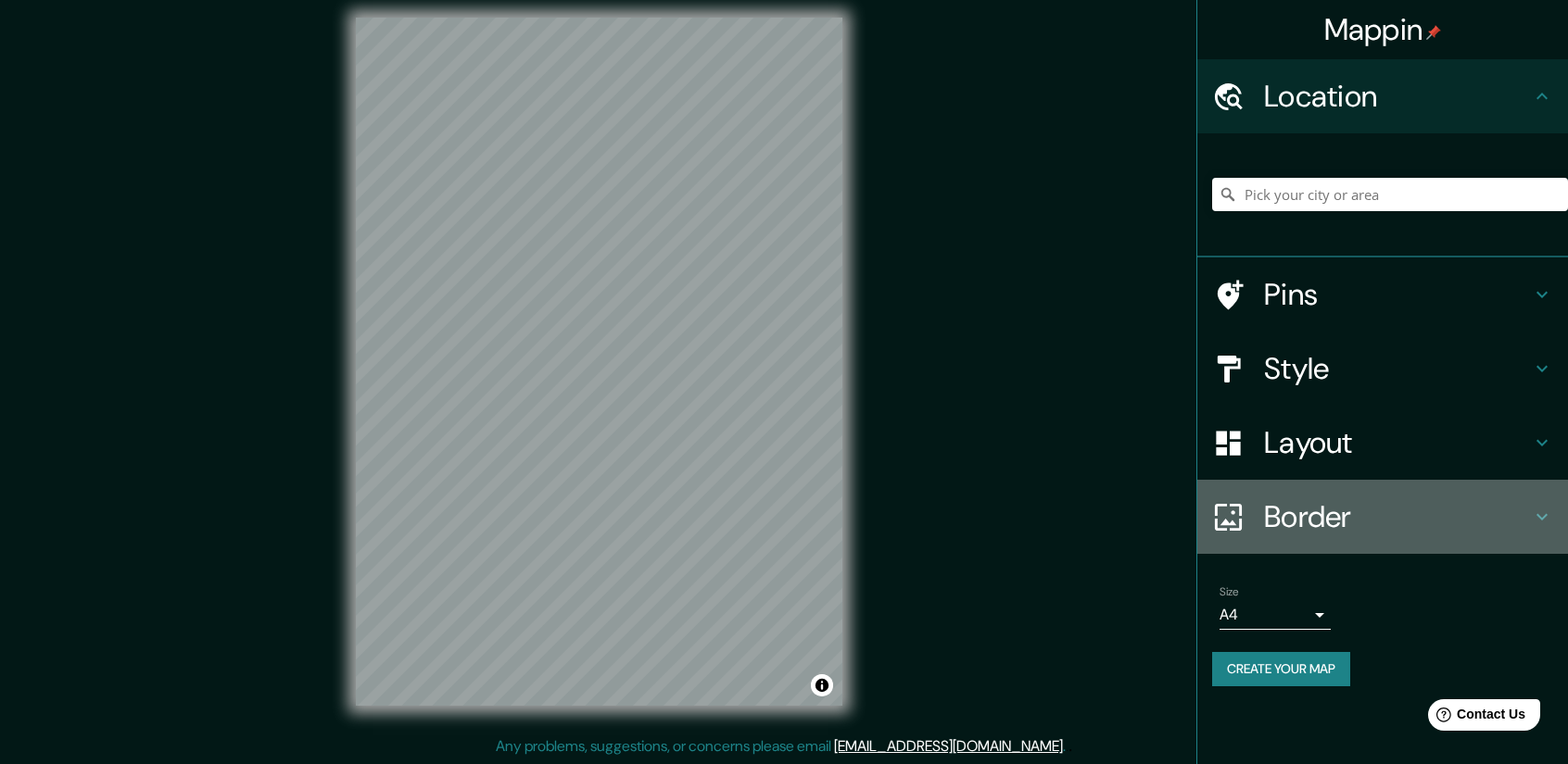
click at [1503, 507] on h4 "Border" at bounding box center [1397, 517] width 267 height 37
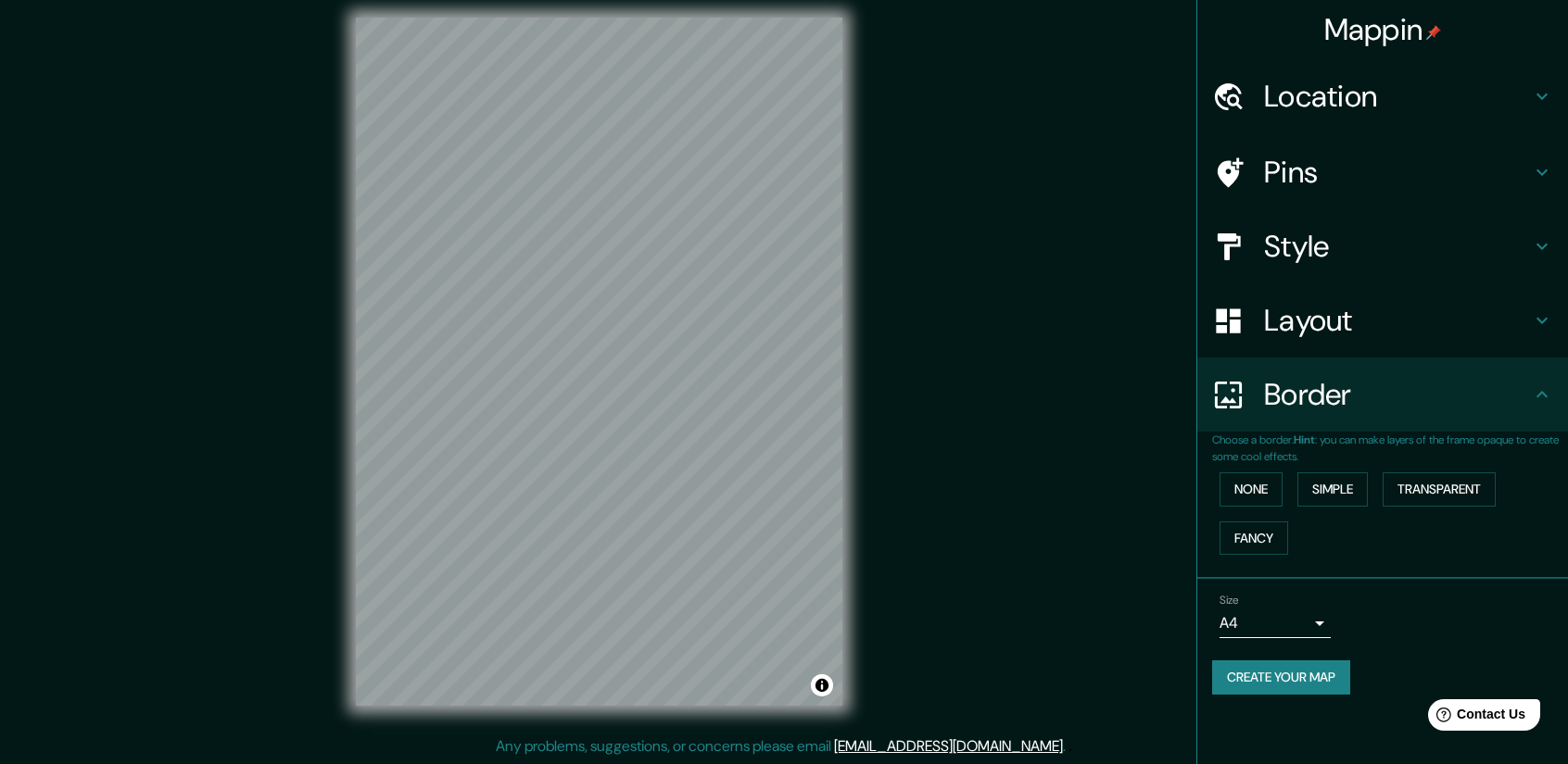
click at [1512, 411] on h4 "Border" at bounding box center [1397, 395] width 267 height 37
click at [940, 410] on div "Mappin Location Pins Style Layout Border Choose a border. Hint : you can make l…" at bounding box center [784, 376] width 1568 height 777
